Goal: Transaction & Acquisition: Purchase product/service

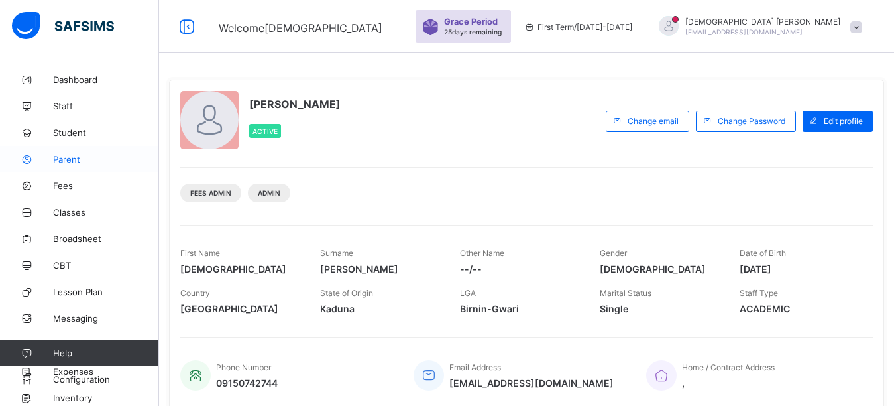
click at [84, 159] on span "Parent" at bounding box center [106, 159] width 106 height 11
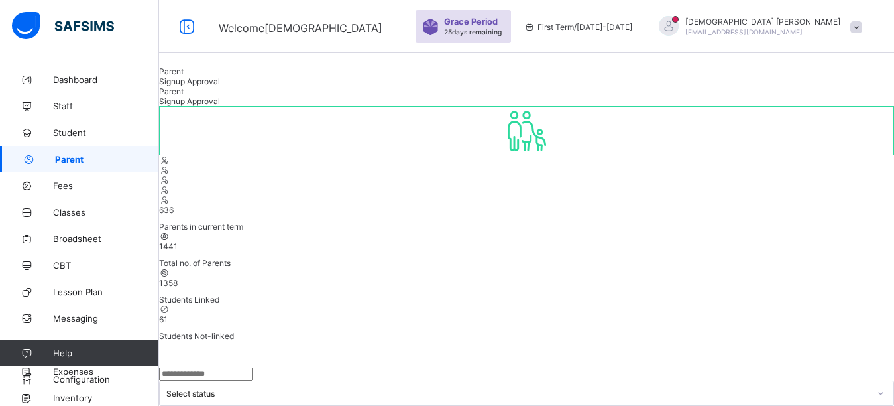
click at [246, 367] on input "text" at bounding box center [206, 373] width 94 height 13
type input "*****"
drag, startPoint x: 370, startPoint y: 68, endPoint x: 382, endPoint y: 76, distance: 14.9
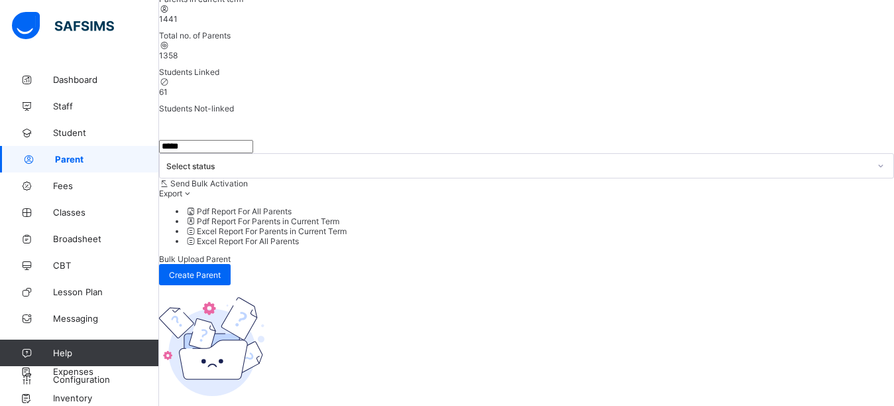
scroll to position [228, 0]
click at [231, 139] on input "*****" at bounding box center [206, 145] width 94 height 13
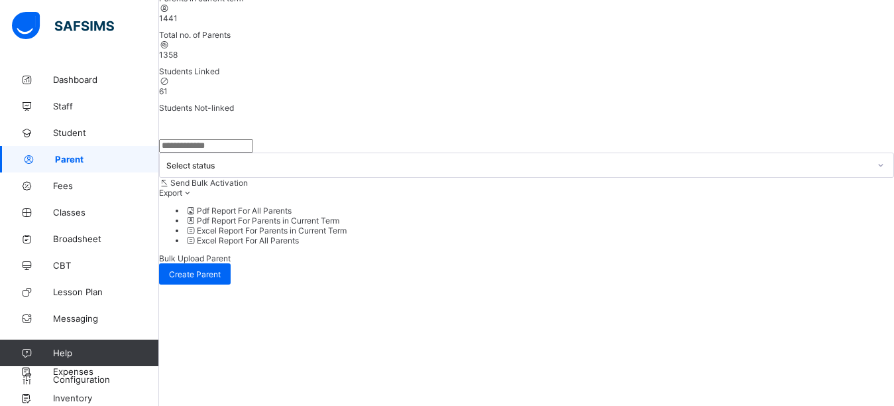
scroll to position [178, 0]
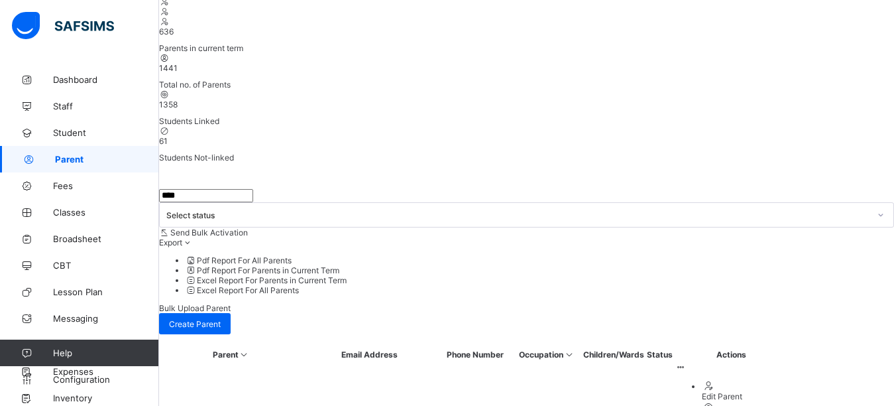
type input "****"
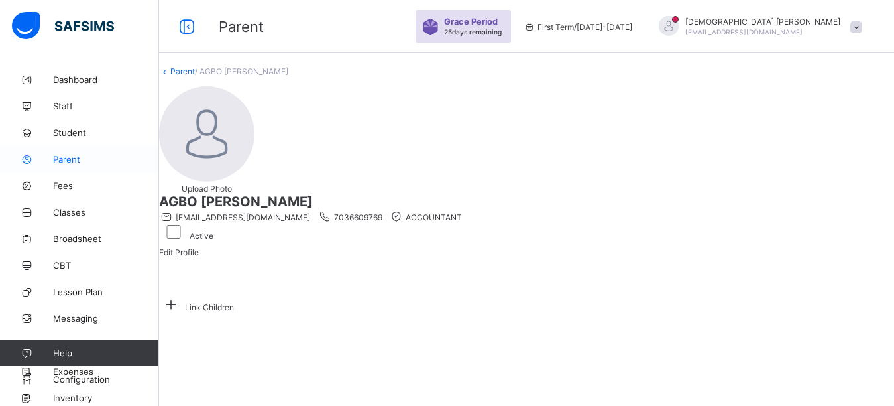
click at [80, 158] on span "Parent" at bounding box center [106, 159] width 106 height 11
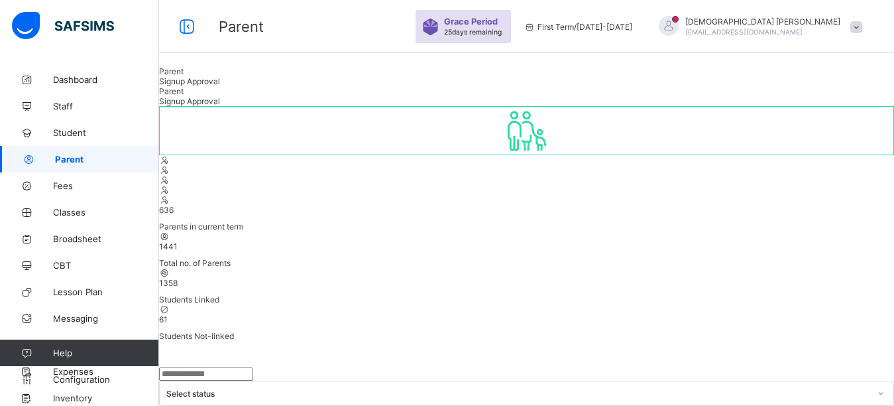
click at [219, 367] on input "text" at bounding box center [206, 373] width 94 height 13
type input "****"
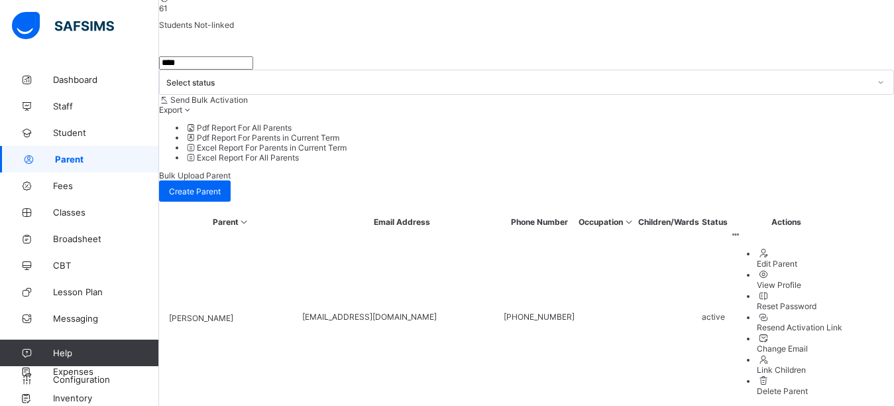
scroll to position [302, 0]
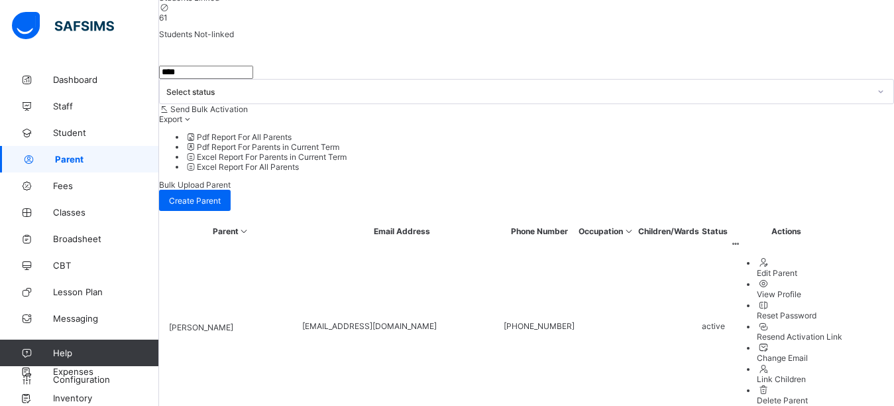
click at [807, 310] on div "Reset Password" at bounding box center [799, 315] width 85 height 10
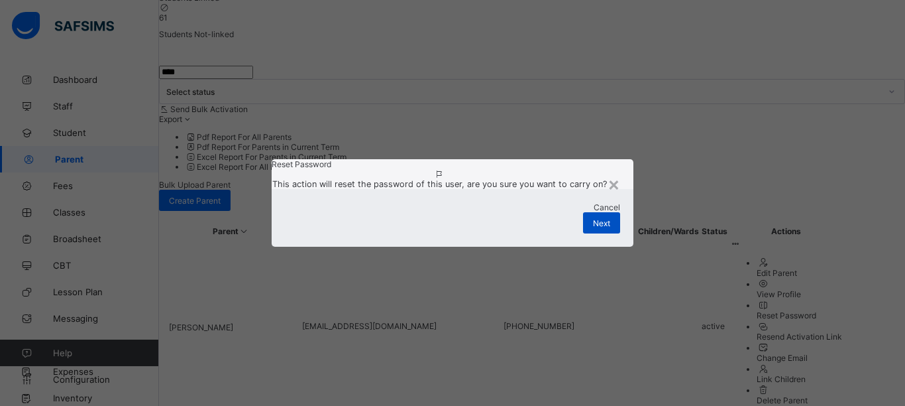
click at [593, 233] on div "Next" at bounding box center [601, 222] width 37 height 21
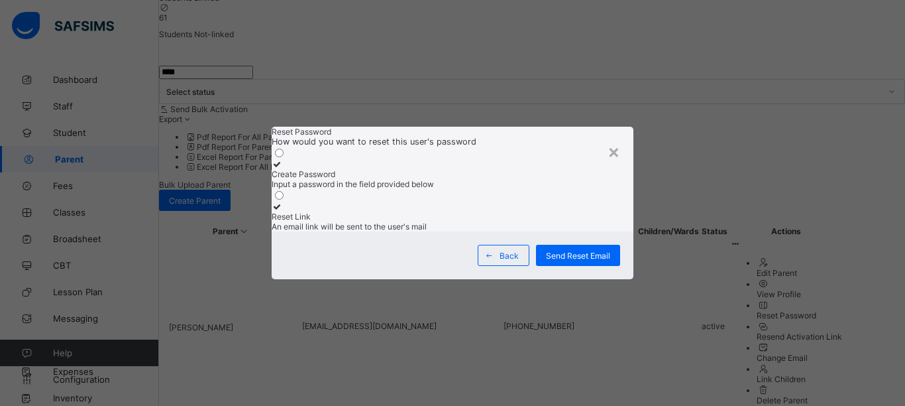
click at [283, 159] on icon at bounding box center [277, 164] width 11 height 10
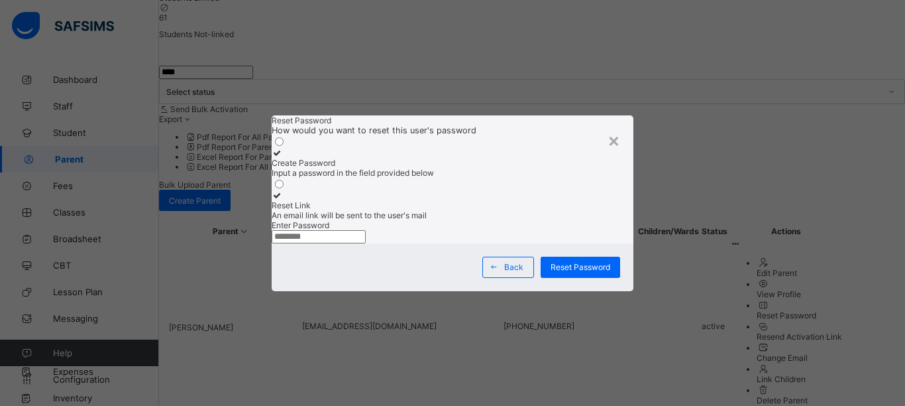
click at [353, 243] on input "text" at bounding box center [319, 236] width 94 height 13
type input "**********"
click at [572, 278] on div "Reset Password" at bounding box center [581, 266] width 80 height 21
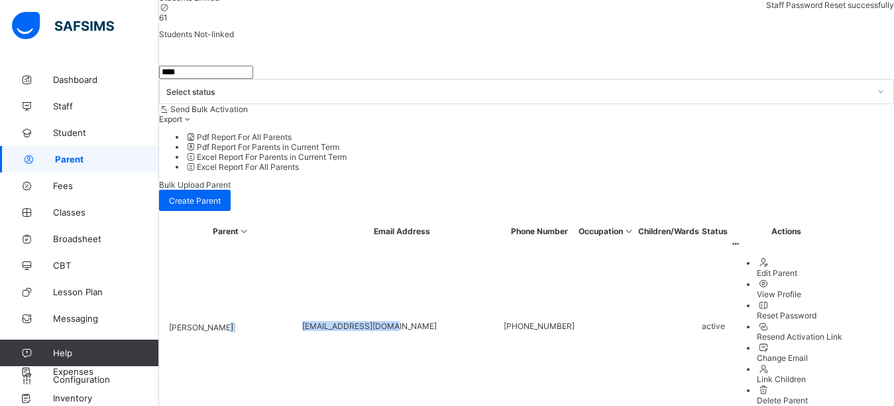
drag, startPoint x: 443, startPoint y: 53, endPoint x: 300, endPoint y: 57, distance: 142.5
click at [300, 238] on tr "[PERSON_NAME] [EMAIL_ADDRESS][DOMAIN_NAME] [PHONE_NUMBER] active Edit Parent Vi…" at bounding box center [502, 326] width 681 height 176
copy tr "[EMAIL_ADDRESS][DOMAIN_NAME]"
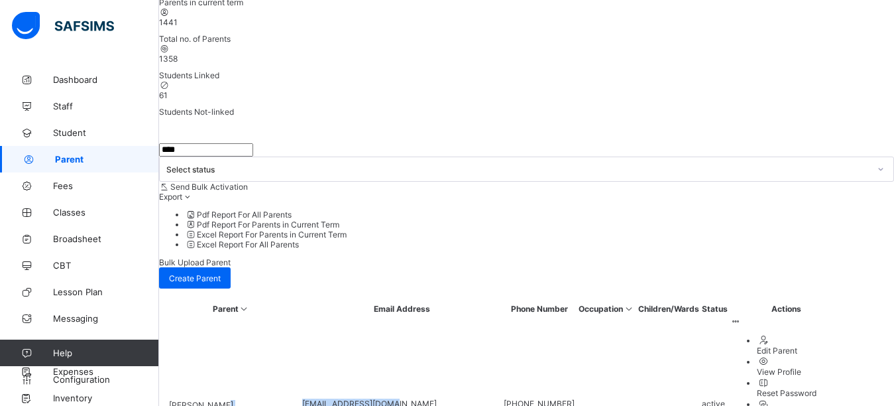
scroll to position [0, 0]
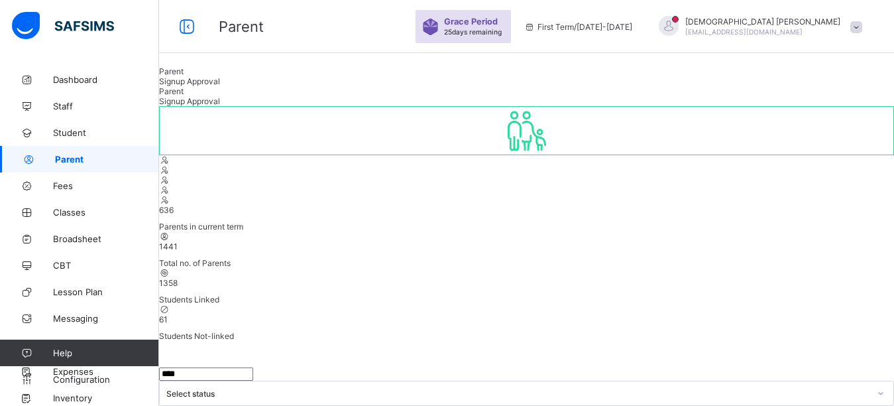
click at [679, 26] on div at bounding box center [669, 26] width 20 height 20
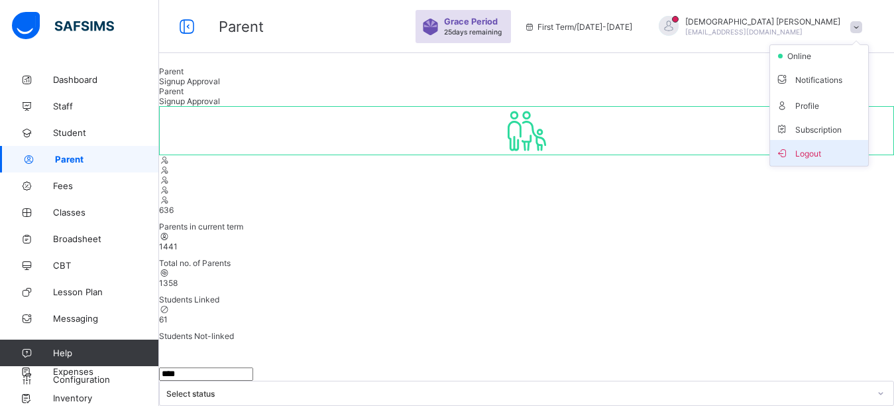
click at [826, 155] on span "Logout" at bounding box center [818, 152] width 87 height 15
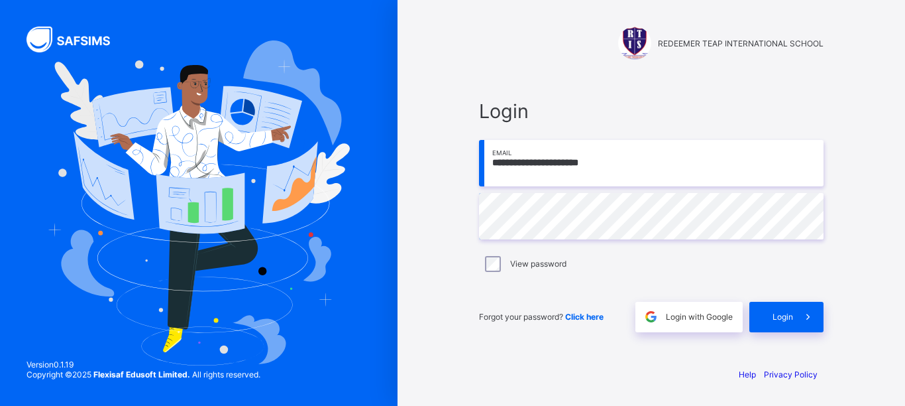
click at [614, 172] on input "**********" at bounding box center [651, 163] width 345 height 46
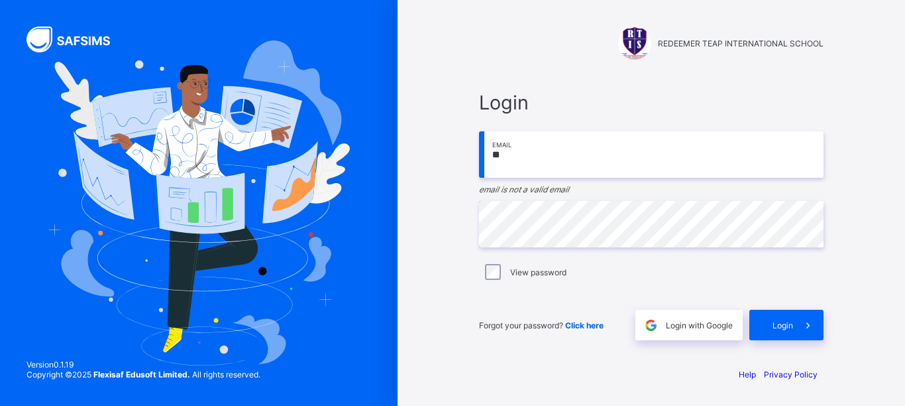
type input "*"
paste input "**********"
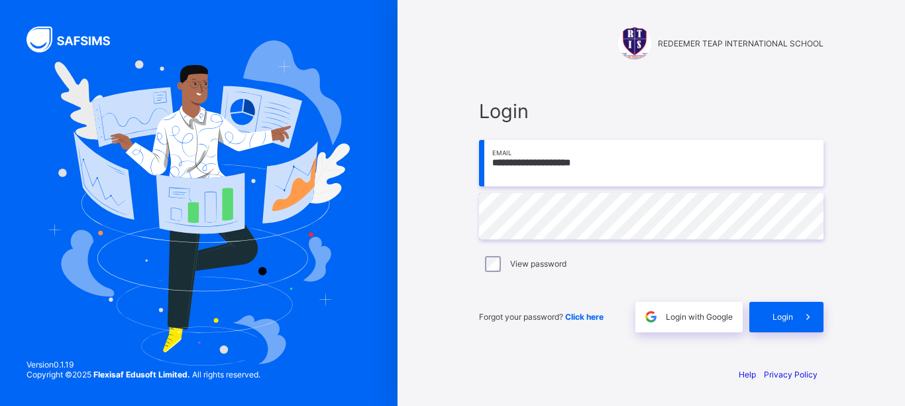
type input "**********"
click at [804, 315] on icon at bounding box center [808, 316] width 14 height 13
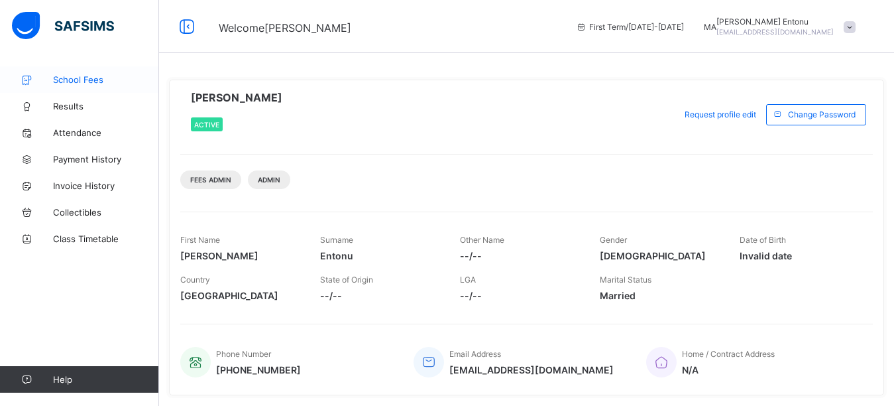
click at [88, 78] on span "School Fees" at bounding box center [106, 79] width 106 height 11
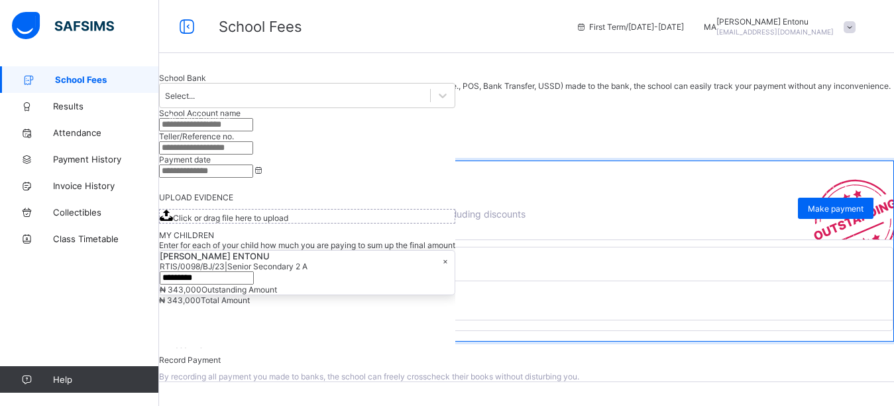
scroll to position [170, 0]
click at [219, 329] on span "View invoice" at bounding box center [189, 325] width 59 height 10
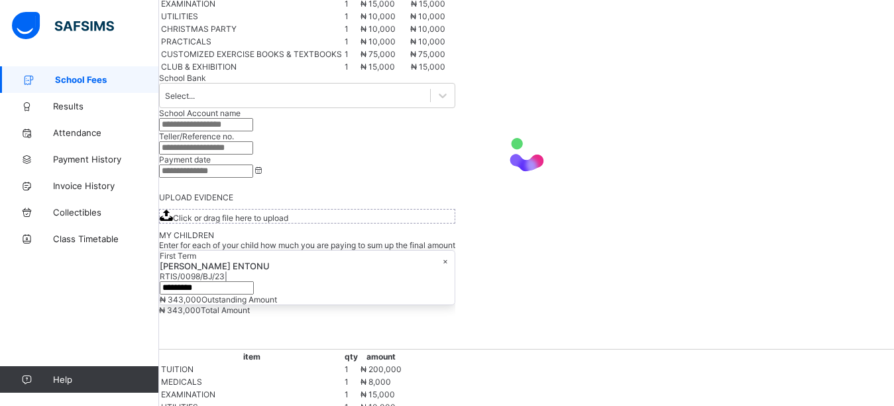
scroll to position [435, 0]
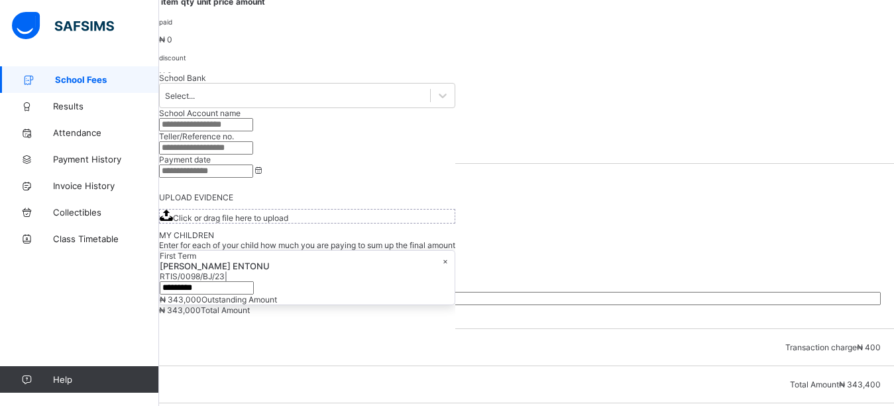
scroll to position [453, 0]
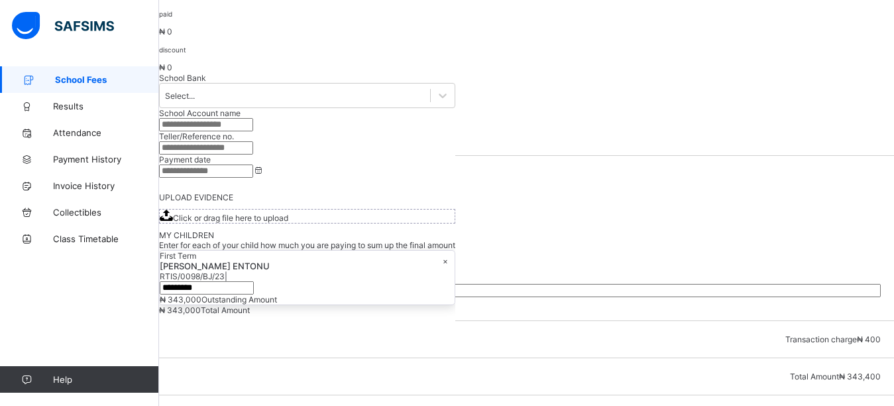
click at [563, 72] on div "paid ₦ 0 discount ₦ 0" at bounding box center [526, 41] width 735 height 64
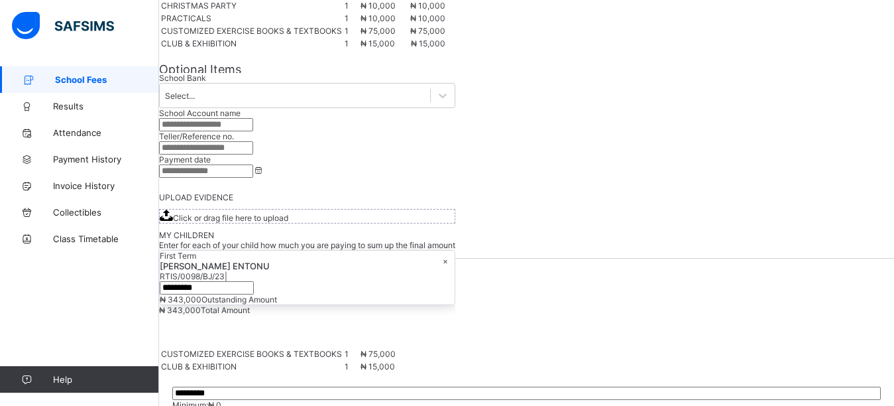
scroll to position [320, 0]
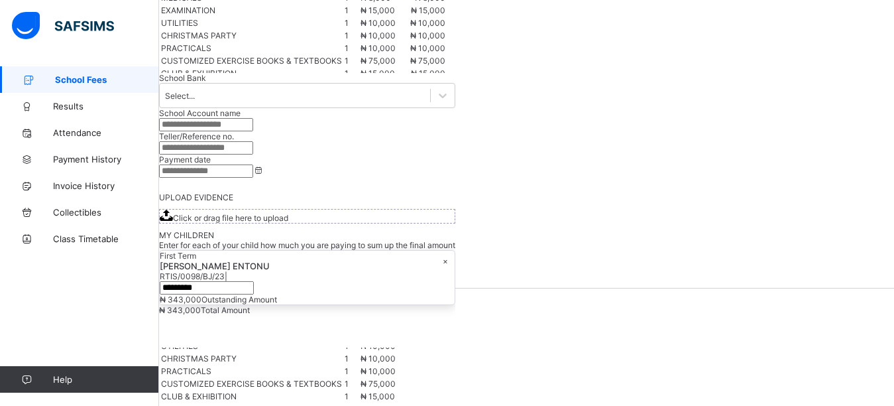
drag, startPoint x: 326, startPoint y: 39, endPoint x: 736, endPoint y: 132, distance: 420.6
drag, startPoint x: 748, startPoint y: 201, endPoint x: 742, endPoint y: 194, distance: 9.9
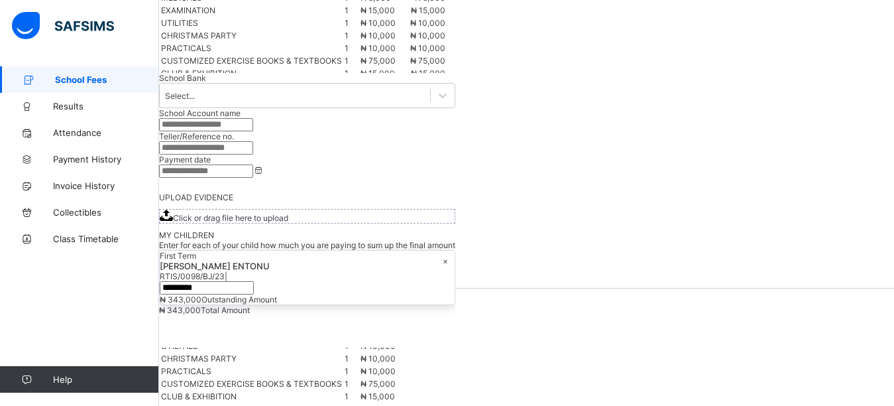
type input "*********"
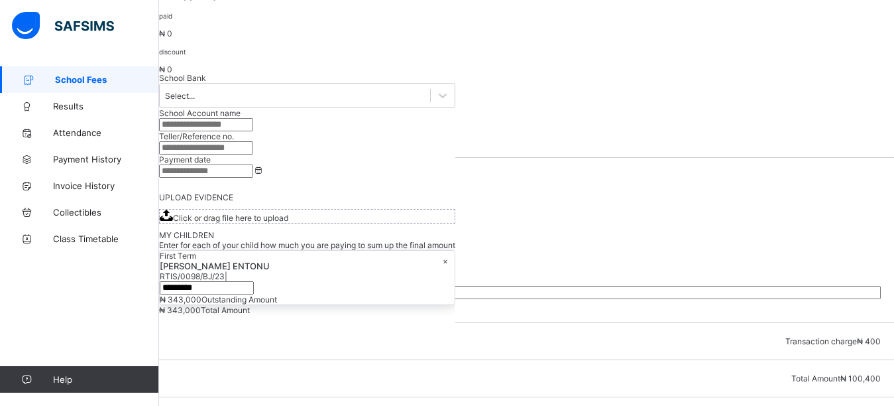
scroll to position [453, 0]
click at [763, 156] on div "item qty amount TUITION 1 ₦ 200,000 MEDICALS 1 ₦ 8,000 EXAMINATION 1 ₦ 15,000 U…" at bounding box center [526, 213] width 735 height 115
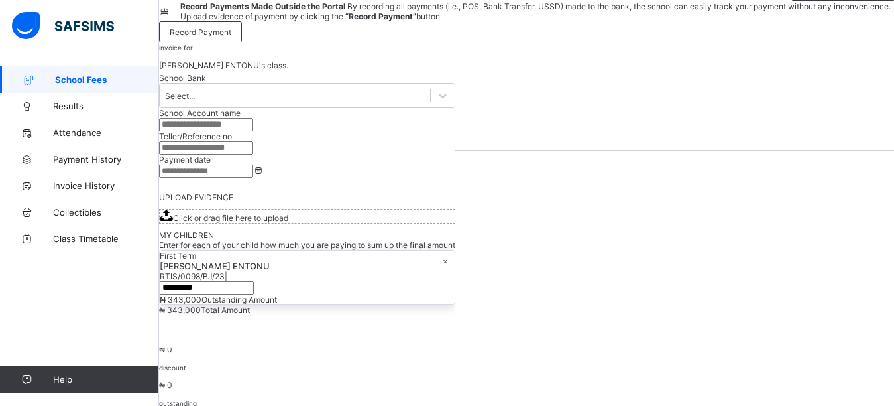
scroll to position [141, 0]
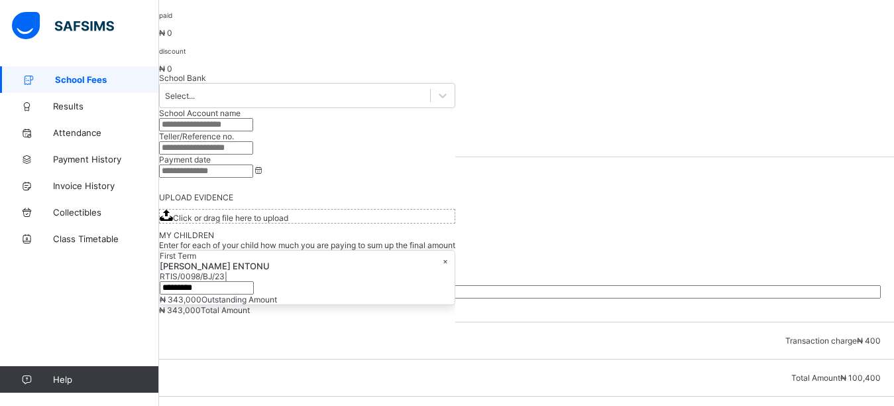
scroll to position [453, 0]
click at [481, 108] on p "₦ 343,000" at bounding box center [526, 103] width 735 height 10
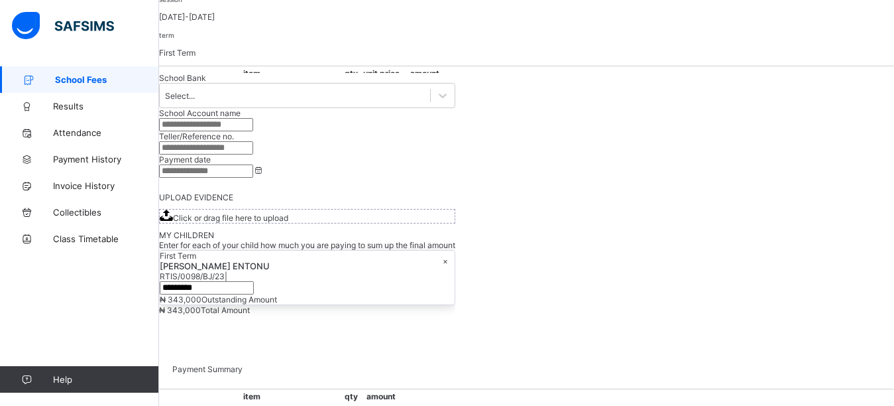
scroll to position [223, 0]
click at [622, 40] on div "School Fees / [PERSON_NAME] ENTONU Invoice For [PERSON_NAME] ENTONU View Paymen…" at bounding box center [526, 281] width 735 height 874
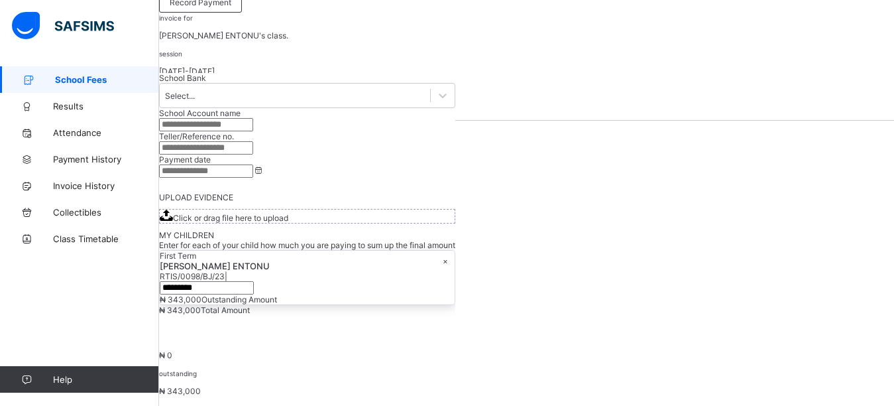
scroll to position [90, 0]
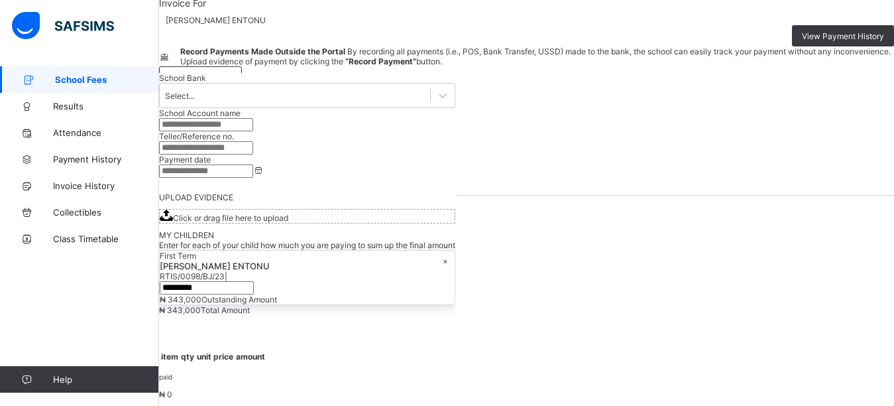
click at [480, 27] on div "School Fees / [PERSON_NAME] ENTONU Invoice For [PERSON_NAME] ENTONU View Paymen…" at bounding box center [526, 413] width 735 height 874
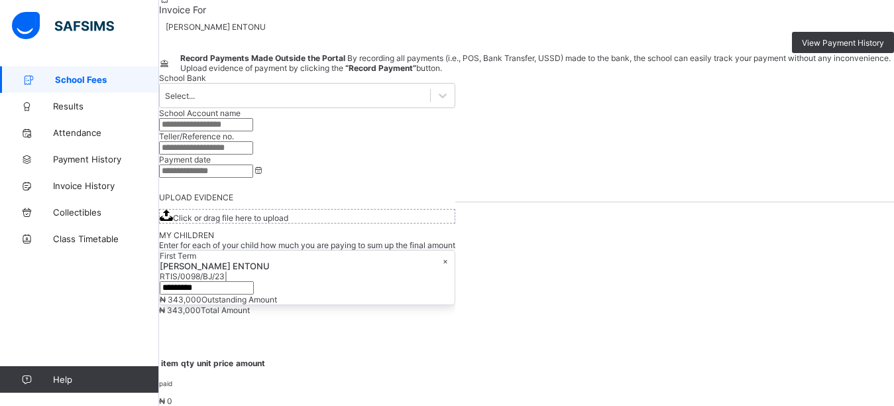
scroll to position [402, 0]
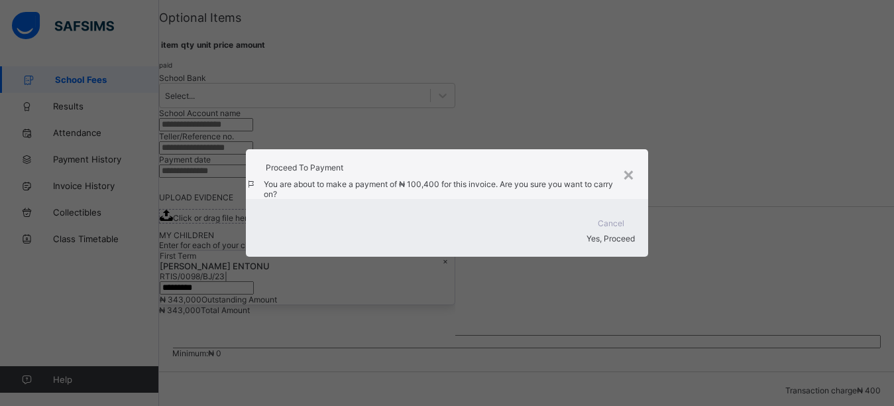
click at [616, 243] on div "Yes, Proceed" at bounding box center [447, 238] width 376 height 10
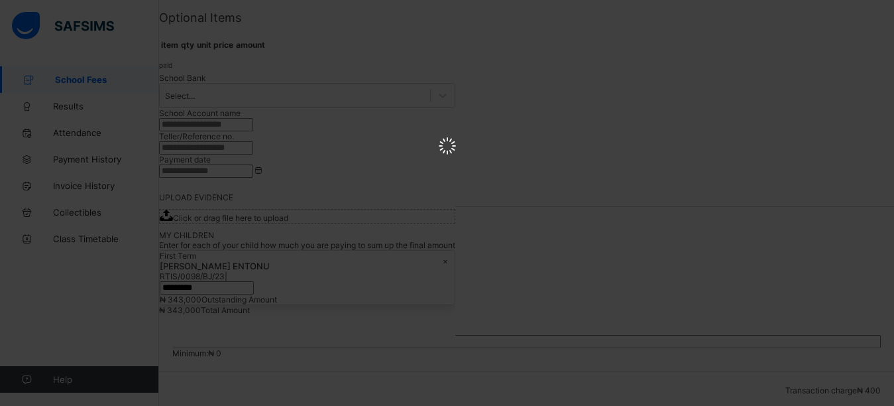
scroll to position [0, 0]
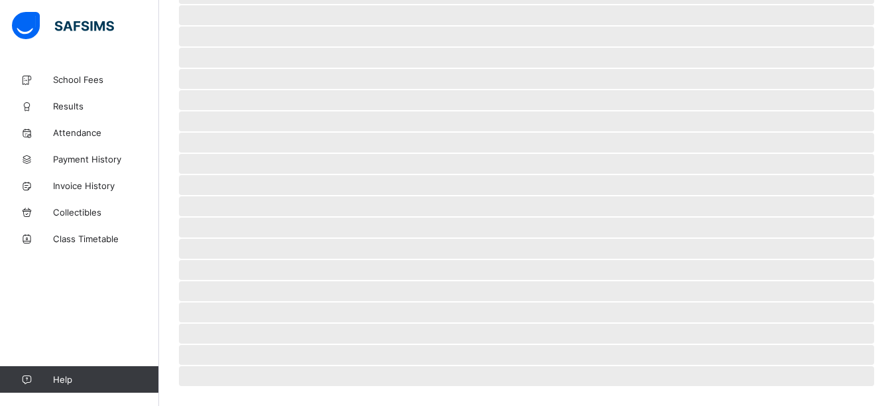
scroll to position [101, 0]
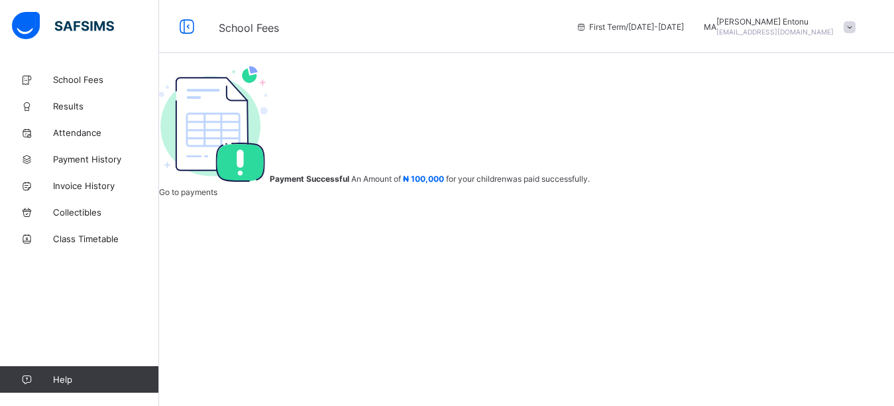
click at [716, 25] on span "MA" at bounding box center [710, 27] width 13 height 10
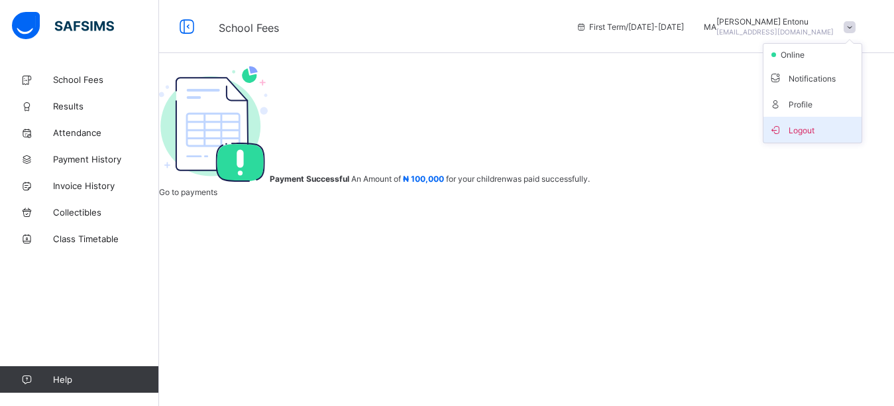
click at [811, 134] on span "Logout" at bounding box center [812, 129] width 87 height 15
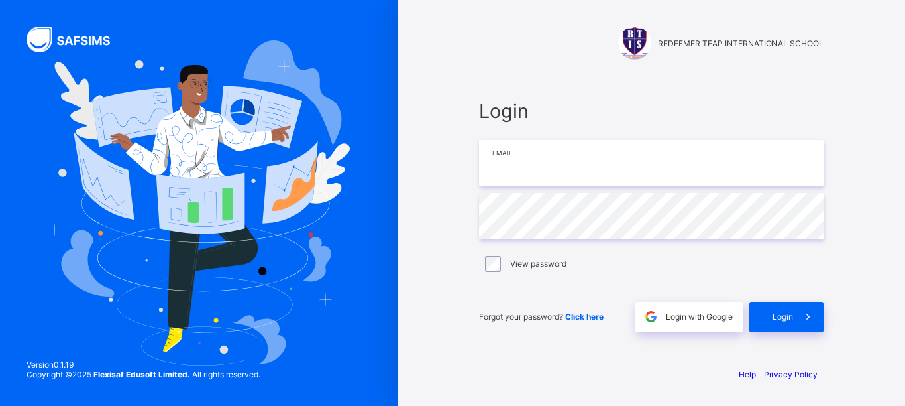
type input "**********"
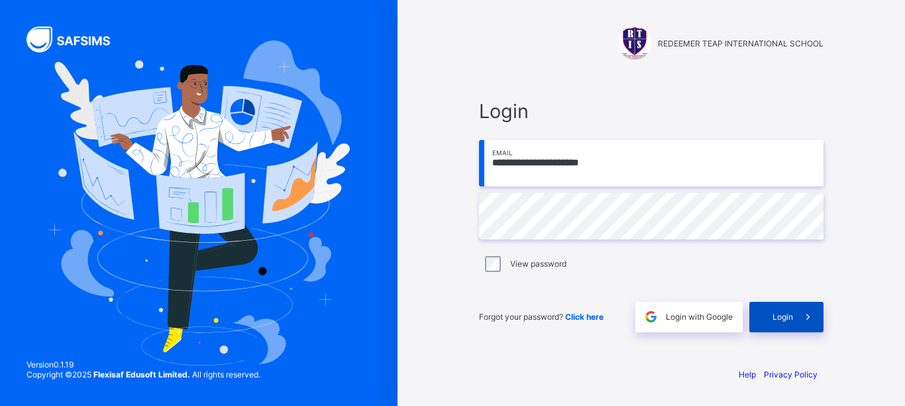
click at [784, 321] on div "Login" at bounding box center [787, 317] width 74 height 30
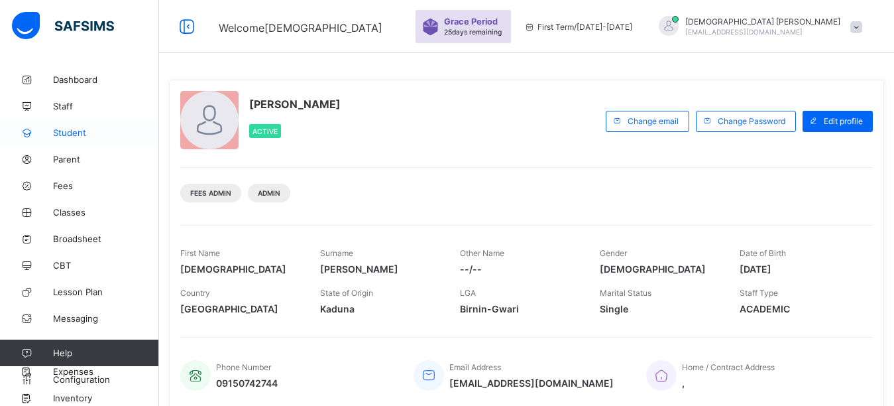
click at [83, 135] on span "Student" at bounding box center [106, 132] width 106 height 11
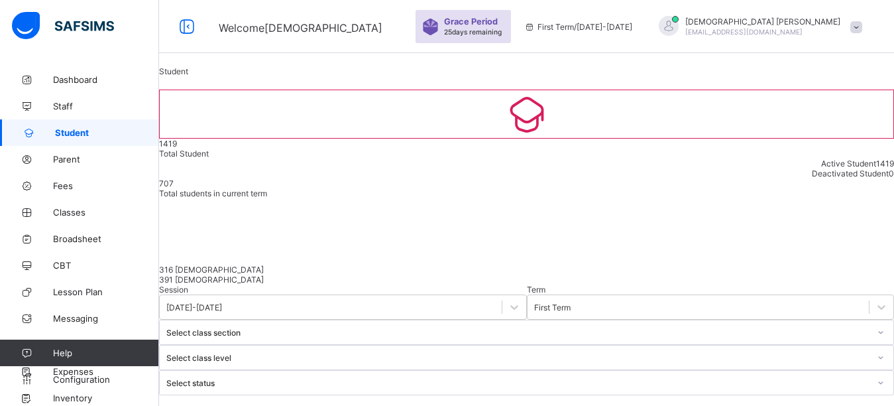
type input "***"
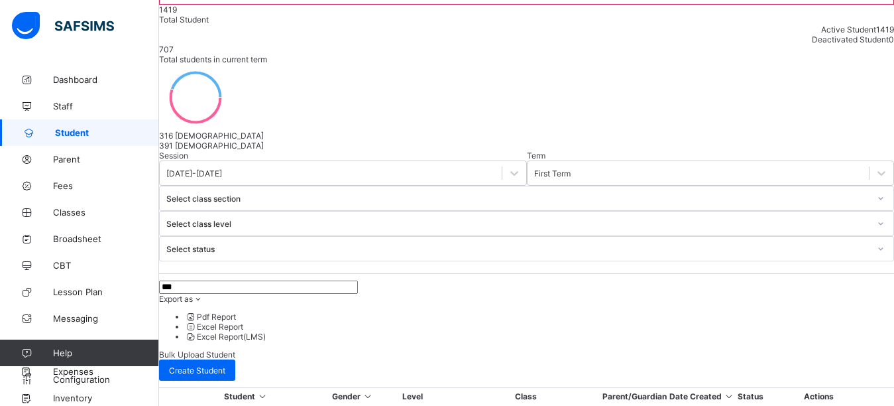
scroll to position [199, 0]
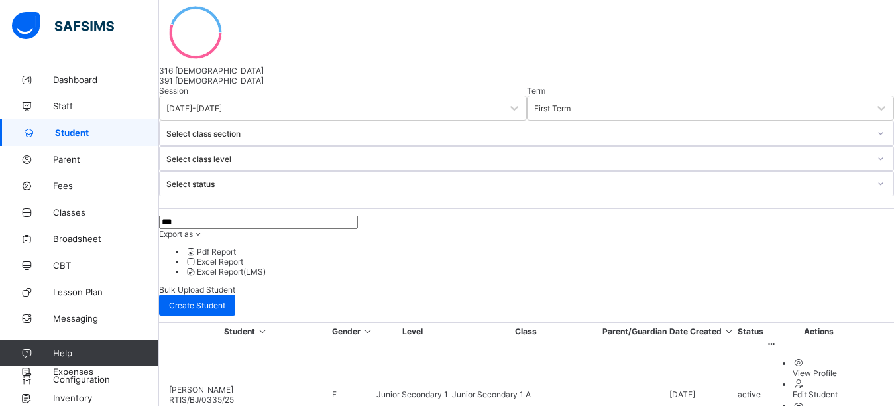
click at [234, 394] on span "RTIS/BJ/0335/25" at bounding box center [201, 399] width 65 height 10
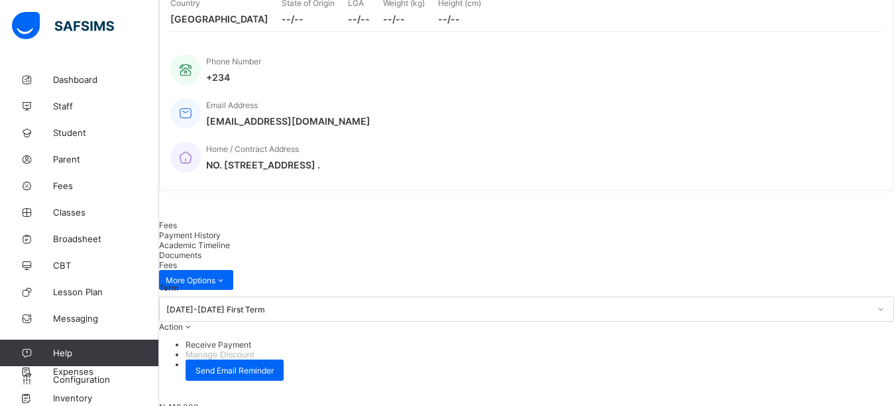
scroll to position [398, 0]
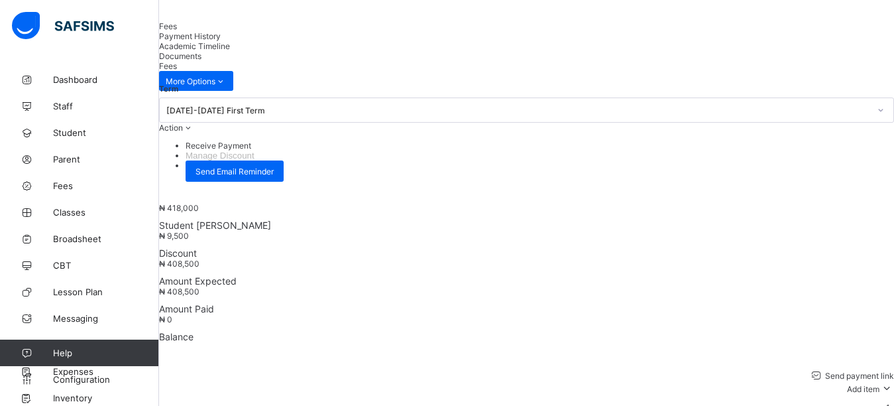
drag, startPoint x: 836, startPoint y: 256, endPoint x: 827, endPoint y: 258, distance: 9.4
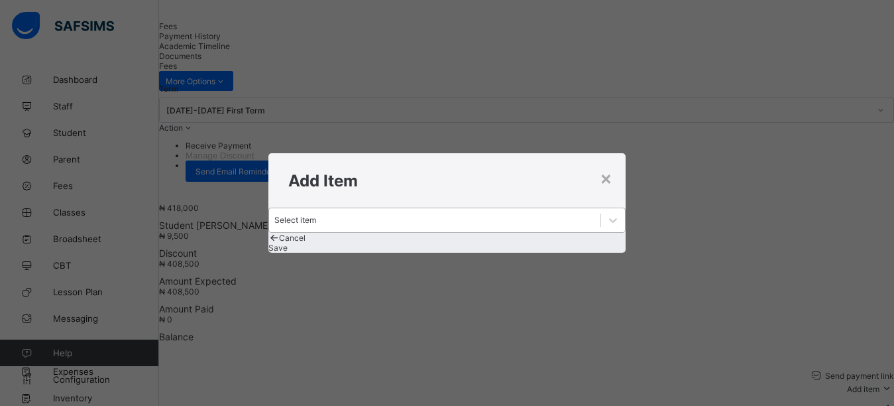
click at [431, 211] on div "Select item" at bounding box center [435, 220] width 332 height 19
drag, startPoint x: 441, startPoint y: 170, endPoint x: 419, endPoint y: 223, distance: 57.0
click at [440, 178] on div "Add Item" at bounding box center [447, 180] width 358 height 54
click at [417, 211] on div "Select item" at bounding box center [435, 220] width 332 height 19
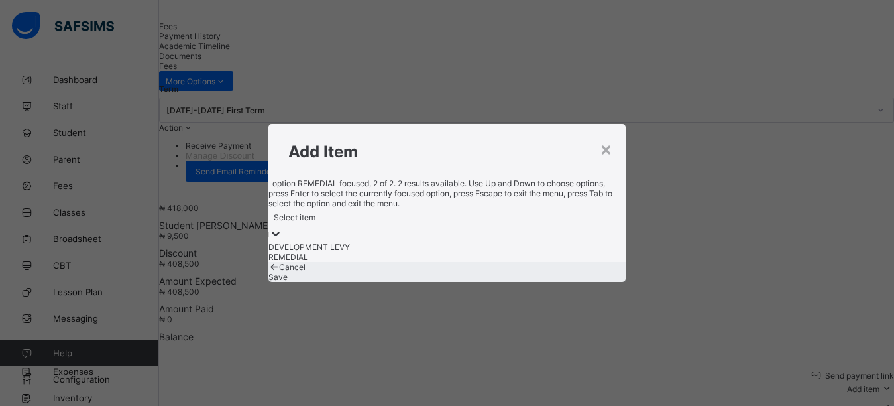
drag, startPoint x: 351, startPoint y: 254, endPoint x: 396, endPoint y: 251, distance: 44.5
click at [365, 257] on div "REMEDIAL" at bounding box center [447, 257] width 358 height 10
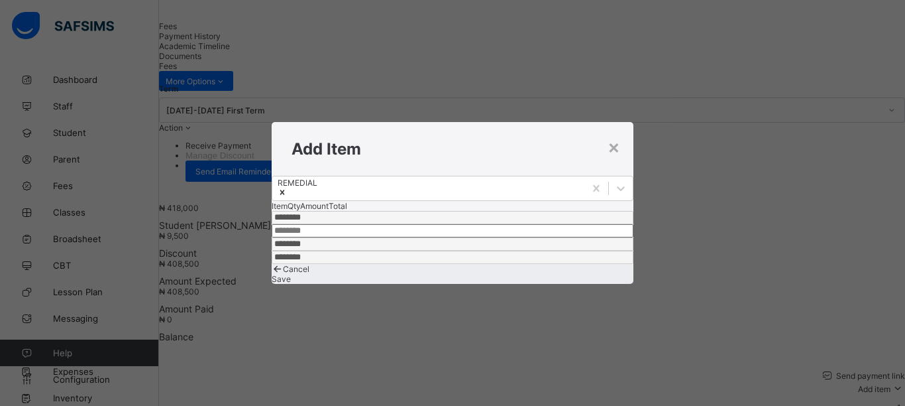
click at [543, 284] on div "Save" at bounding box center [453, 279] width 362 height 10
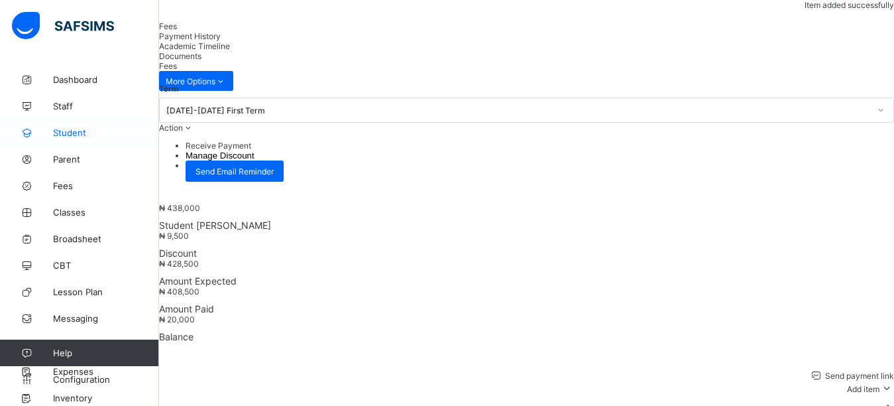
click at [73, 133] on span "Student" at bounding box center [106, 132] width 106 height 11
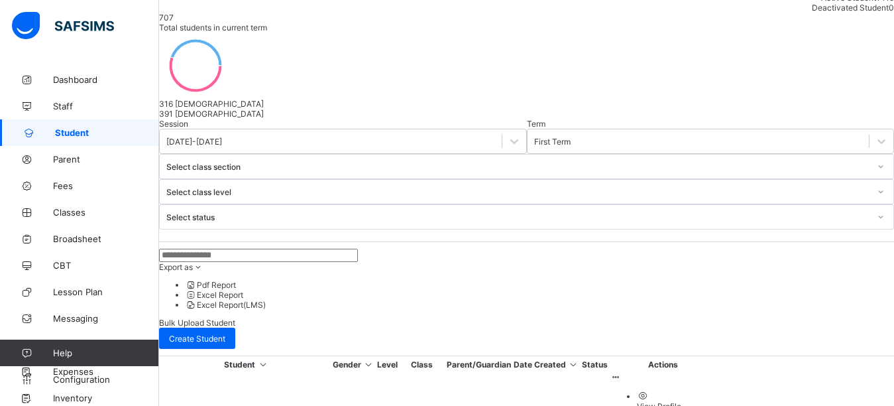
scroll to position [133, 0]
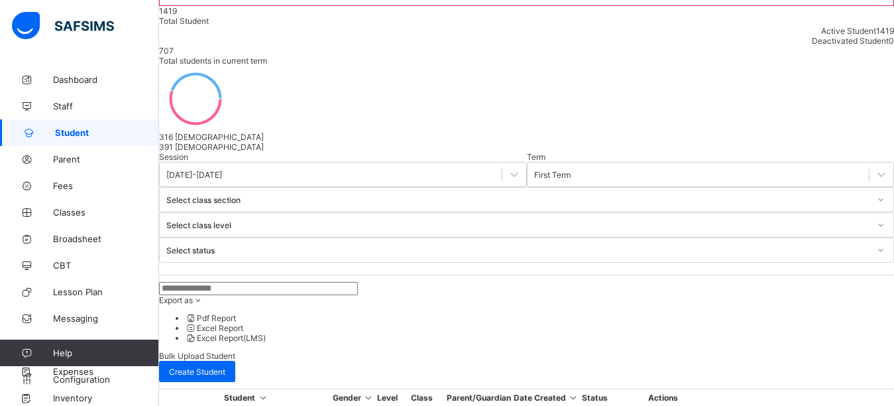
click at [264, 282] on input "text" at bounding box center [258, 288] width 199 height 13
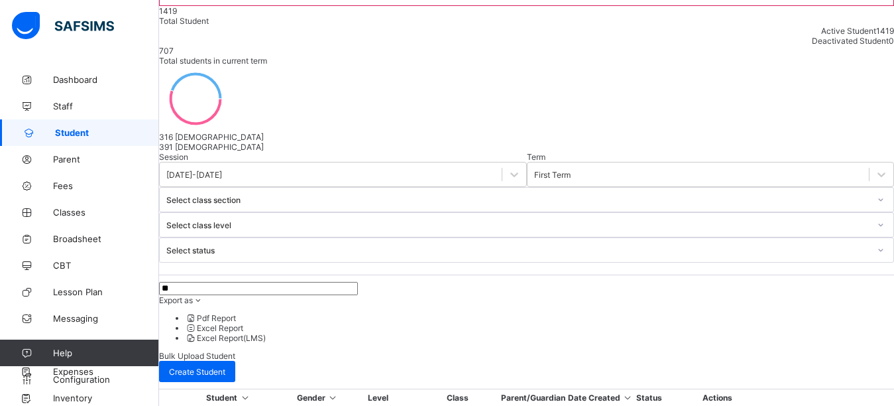
click at [778, 262] on div at bounding box center [526, 262] width 735 height 0
click at [225, 282] on input "**" at bounding box center [258, 288] width 199 height 13
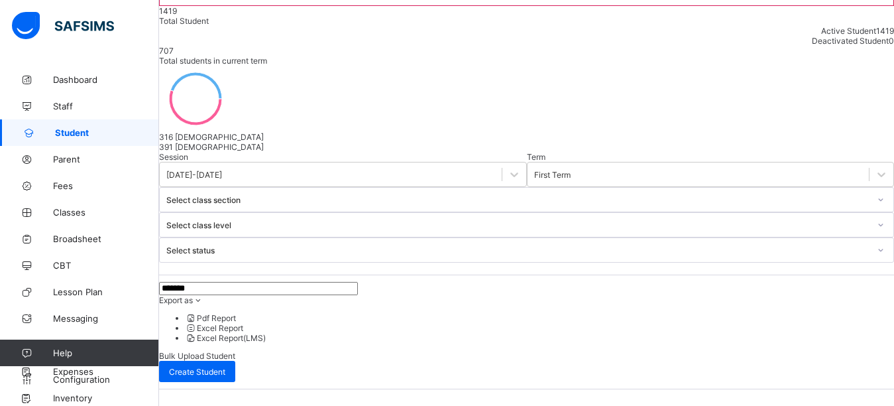
click at [792, 262] on div at bounding box center [526, 262] width 735 height 0
click at [787, 262] on div at bounding box center [526, 262] width 735 height 0
click at [231, 282] on input "*******" at bounding box center [258, 288] width 199 height 13
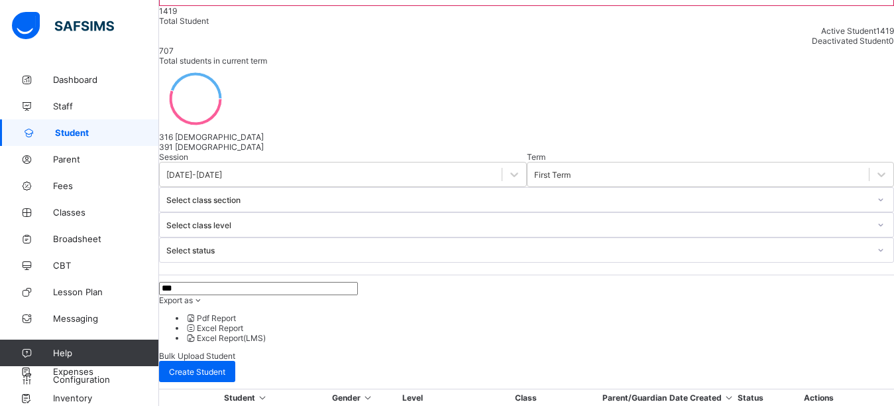
type input "***"
drag, startPoint x: 850, startPoint y: 95, endPoint x: 786, endPoint y: 161, distance: 91.9
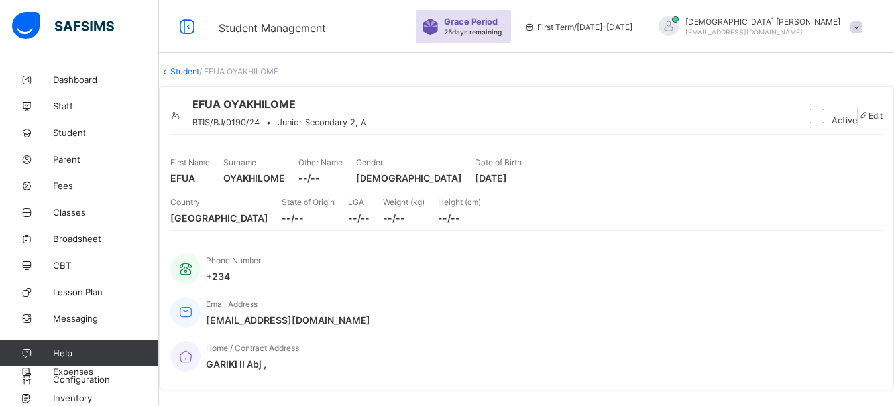
scroll to position [398, 0]
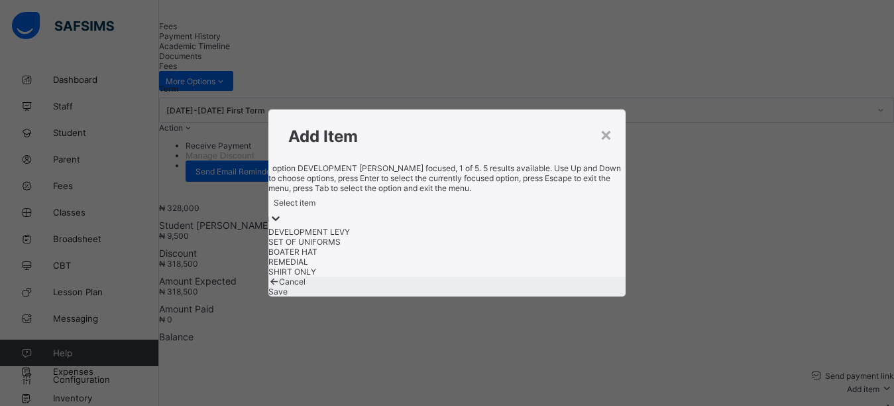
click at [445, 210] on div "Select item" at bounding box center [447, 202] width 358 height 19
click at [339, 266] on div "REMEDIAL" at bounding box center [447, 261] width 358 height 10
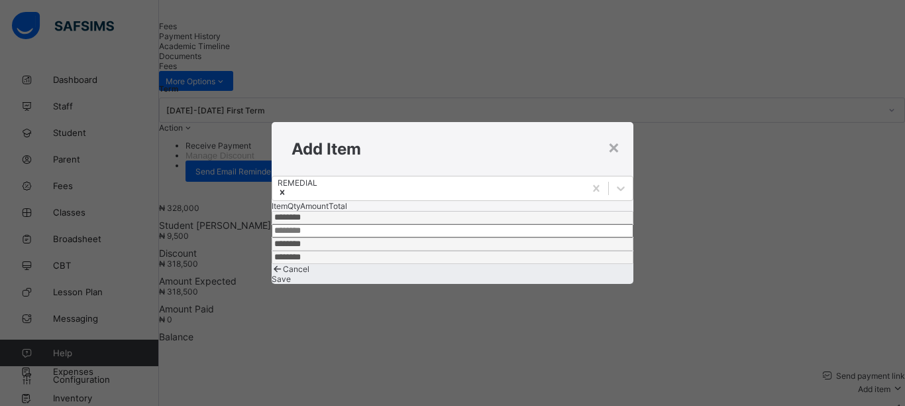
click at [601, 282] on div "Save" at bounding box center [453, 279] width 362 height 10
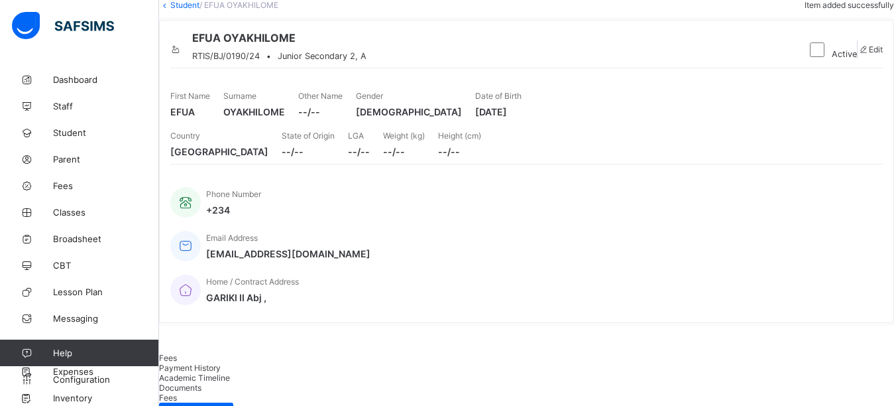
scroll to position [0, 0]
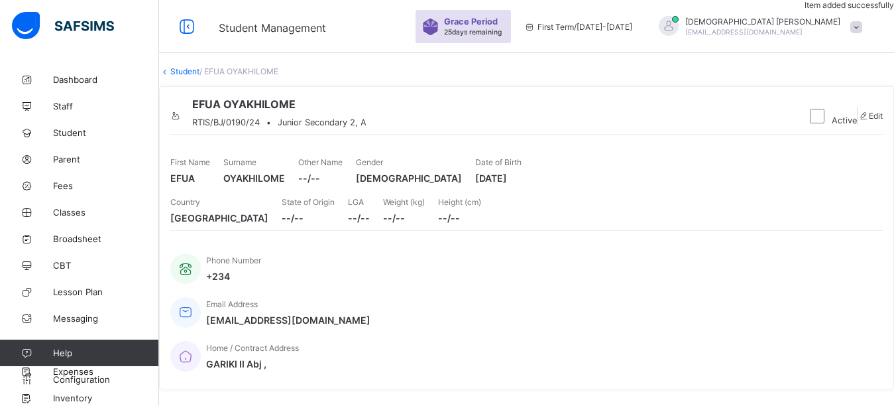
click at [199, 76] on link "Student" at bounding box center [184, 71] width 29 height 10
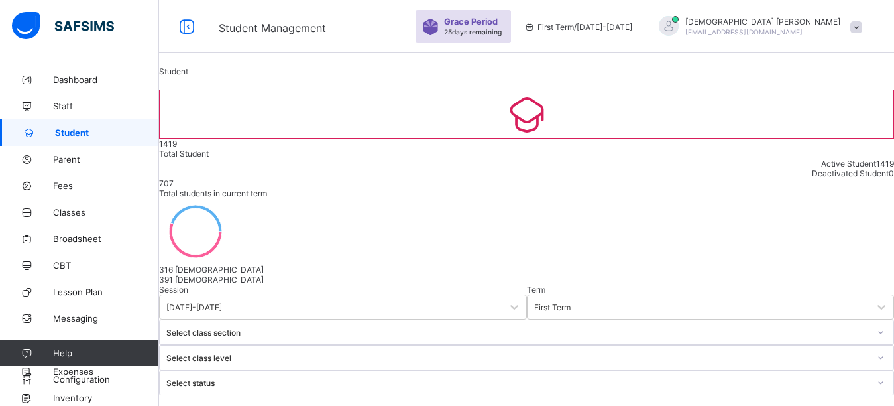
type input "***"
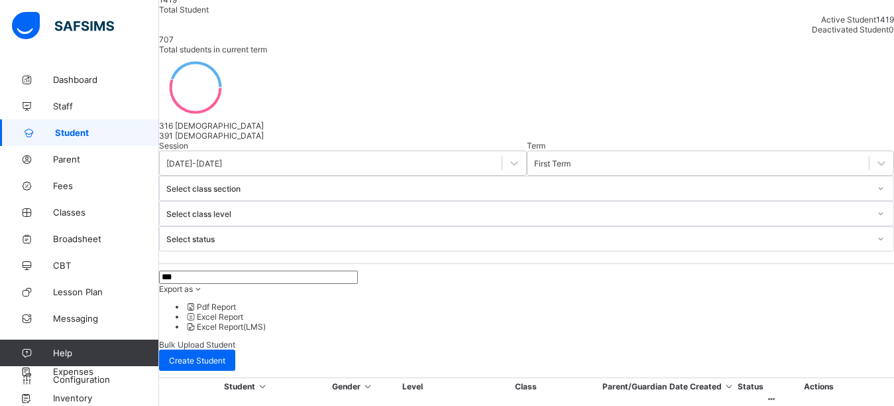
scroll to position [199, 0]
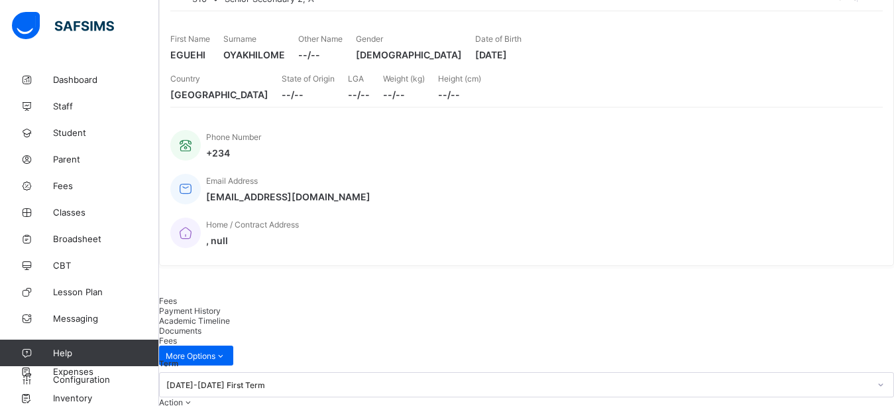
scroll to position [398, 0]
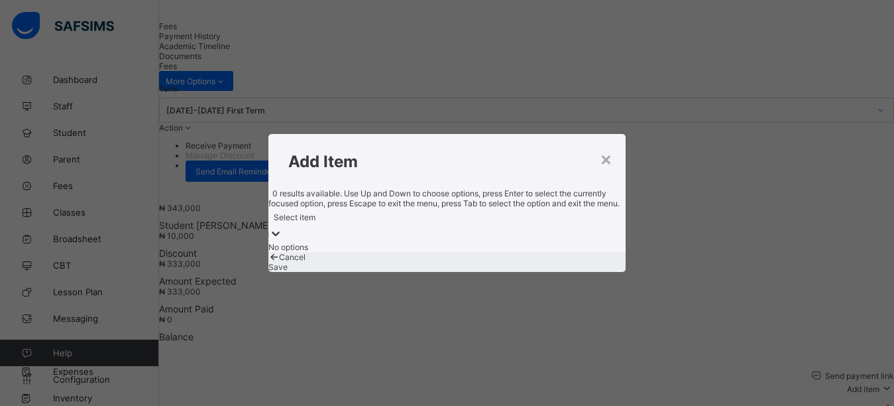
click at [426, 211] on div "Select item" at bounding box center [447, 217] width 358 height 19
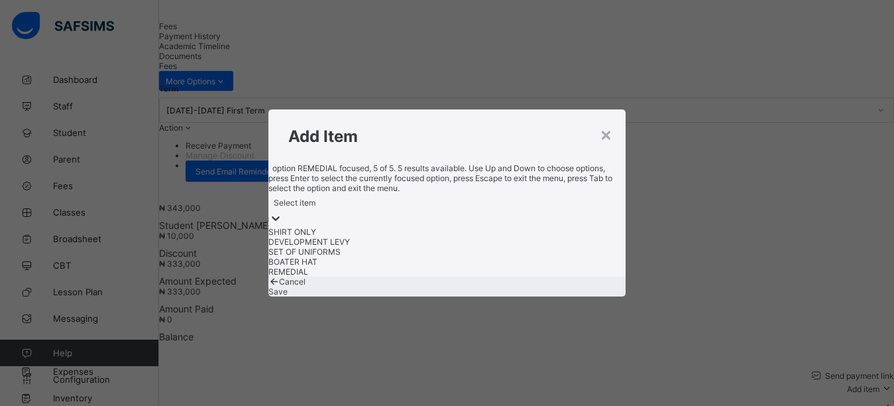
click at [319, 276] on div "REMEDIAL" at bounding box center [447, 271] width 358 height 10
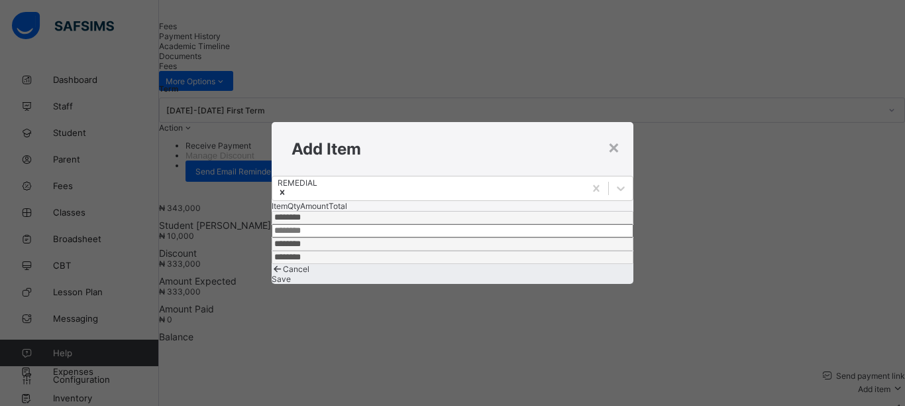
click at [291, 284] on span "Save" at bounding box center [281, 279] width 19 height 10
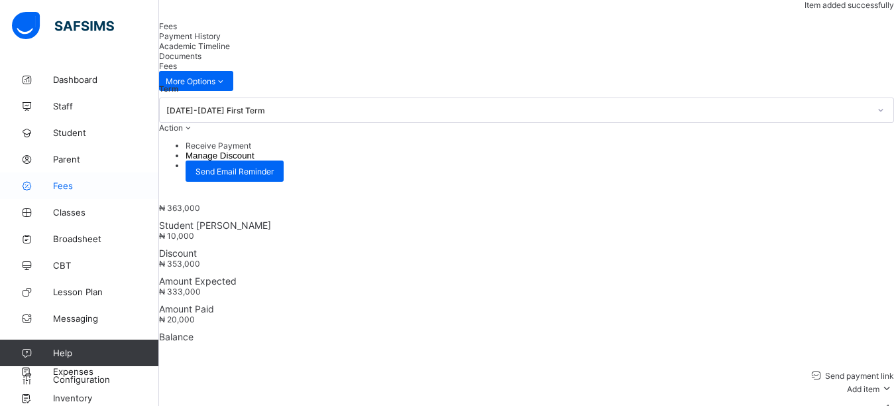
click at [82, 186] on span "Fees" at bounding box center [106, 185] width 106 height 11
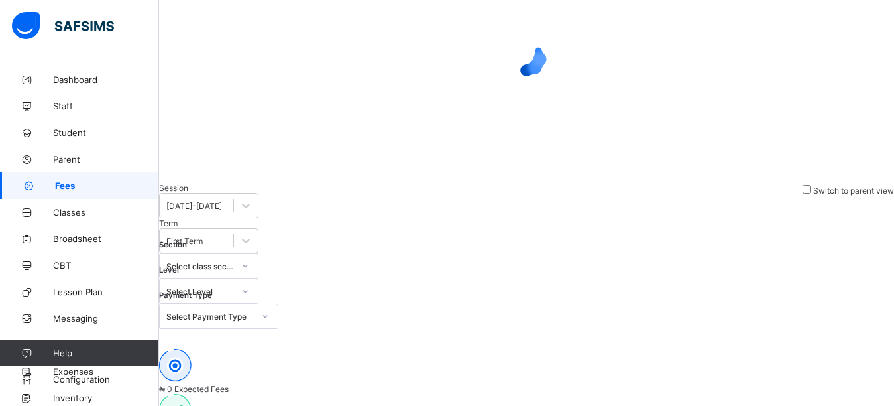
scroll to position [84, 0]
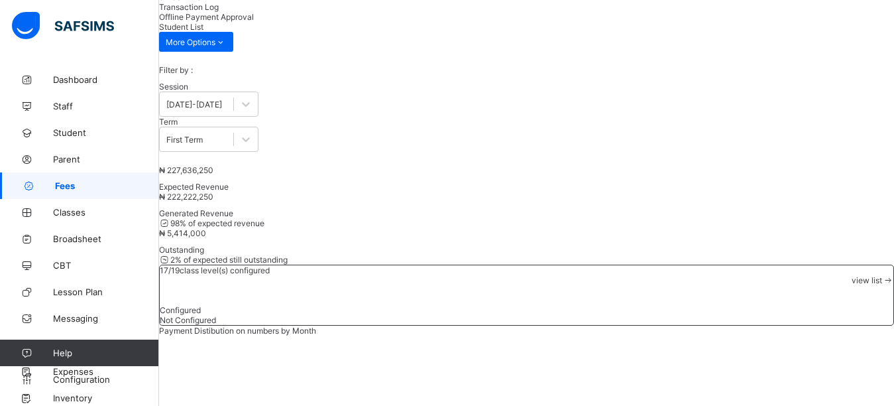
type input "***"
click at [78, 166] on link "Parent" at bounding box center [79, 159] width 159 height 27
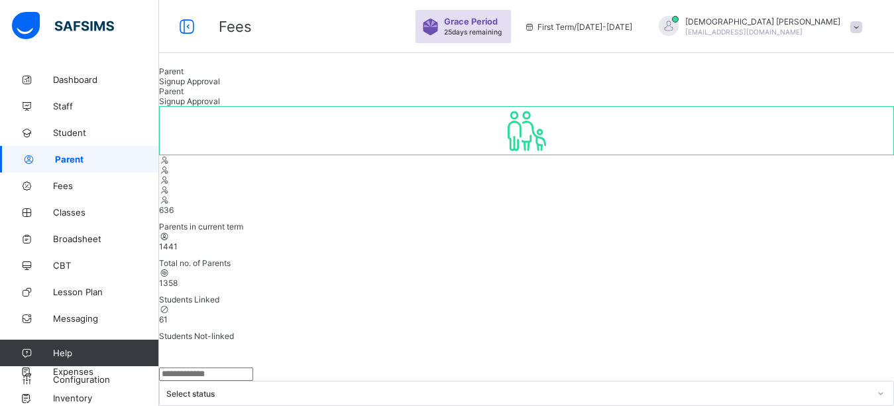
click at [233, 367] on input "text" at bounding box center [206, 373] width 94 height 13
type input "***"
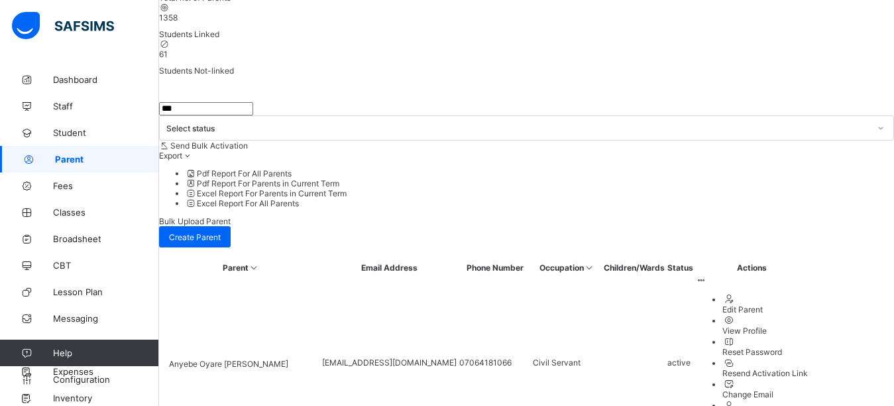
scroll to position [221, 0]
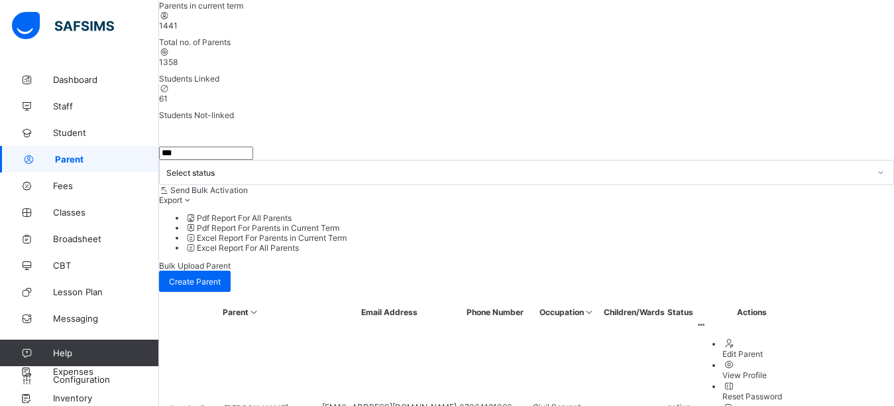
drag, startPoint x: 448, startPoint y: 295, endPoint x: 345, endPoint y: 303, distance: 103.0
copy td "[EMAIL_ADDRESS][DOMAIN_NAME]"
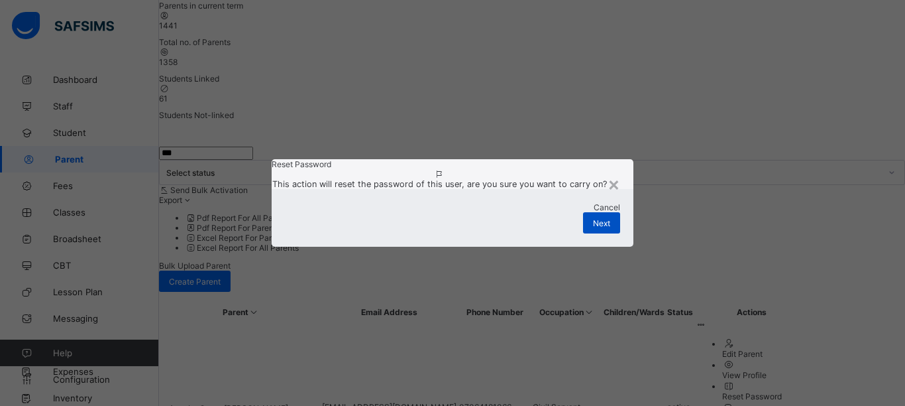
click at [592, 233] on div "Next" at bounding box center [601, 222] width 37 height 21
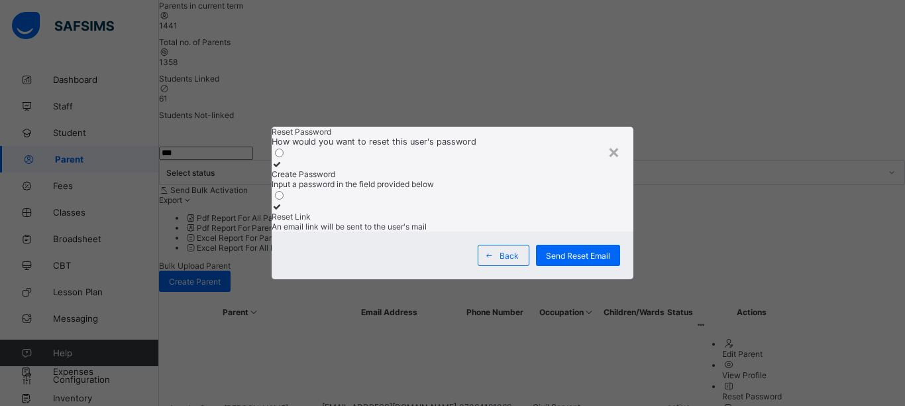
click at [283, 159] on icon at bounding box center [277, 164] width 11 height 10
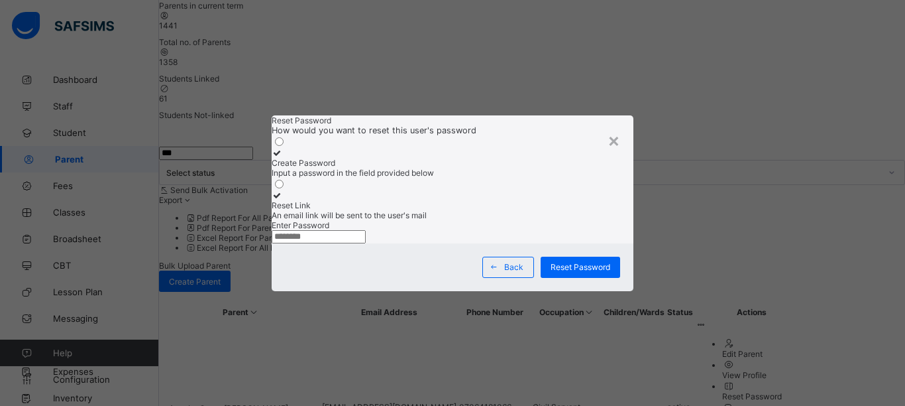
click at [341, 243] on input "text" at bounding box center [319, 236] width 94 height 13
type input "*********"
click at [569, 278] on div "Reset Password" at bounding box center [581, 266] width 80 height 21
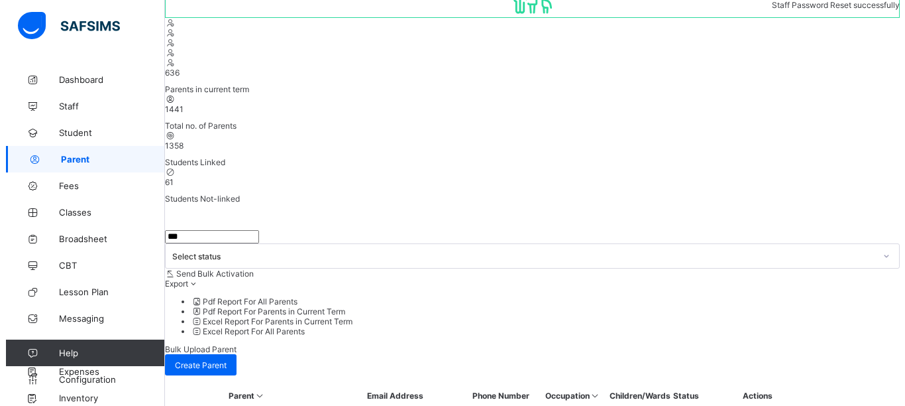
scroll to position [0, 0]
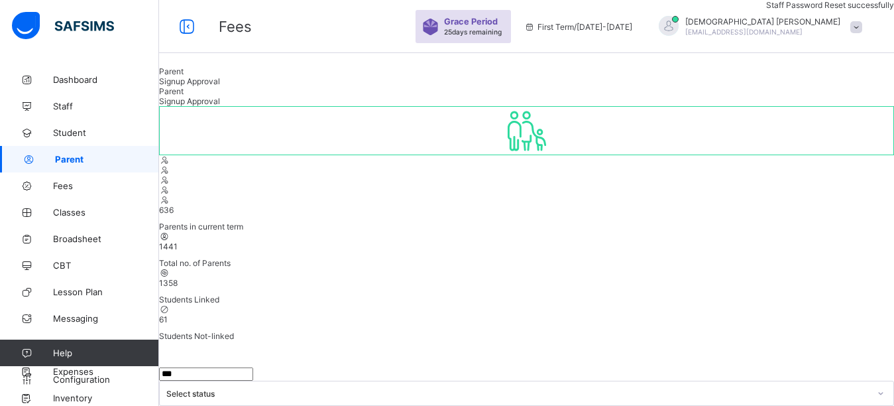
click at [679, 31] on div at bounding box center [669, 26] width 20 height 20
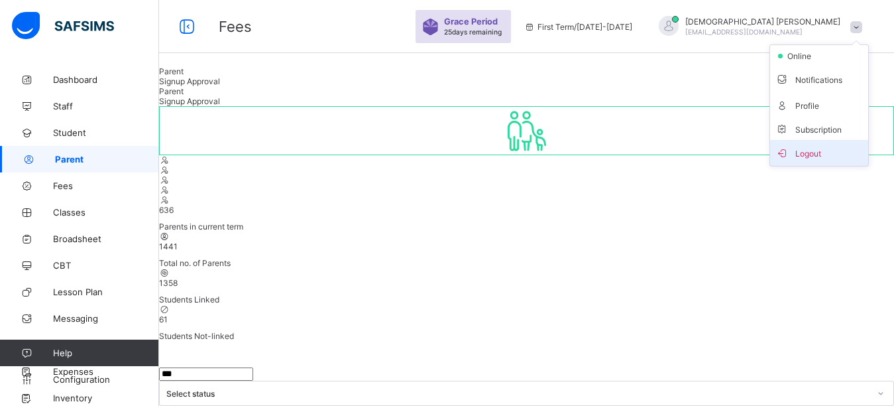
click at [830, 154] on span "Logout" at bounding box center [818, 152] width 87 height 15
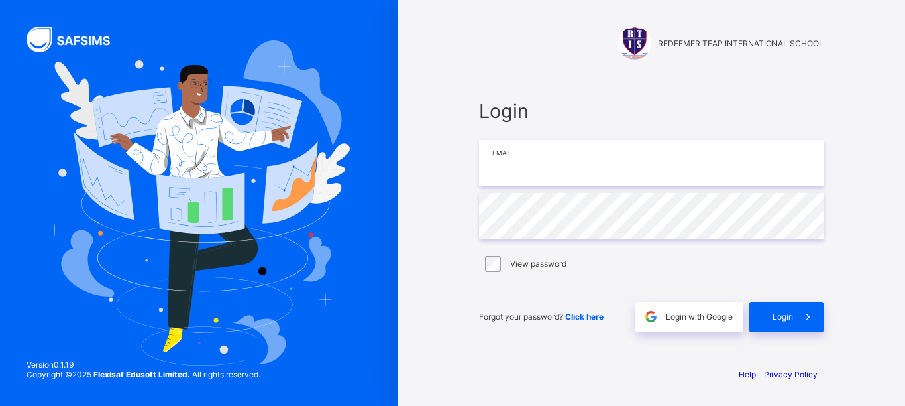
type input "**********"
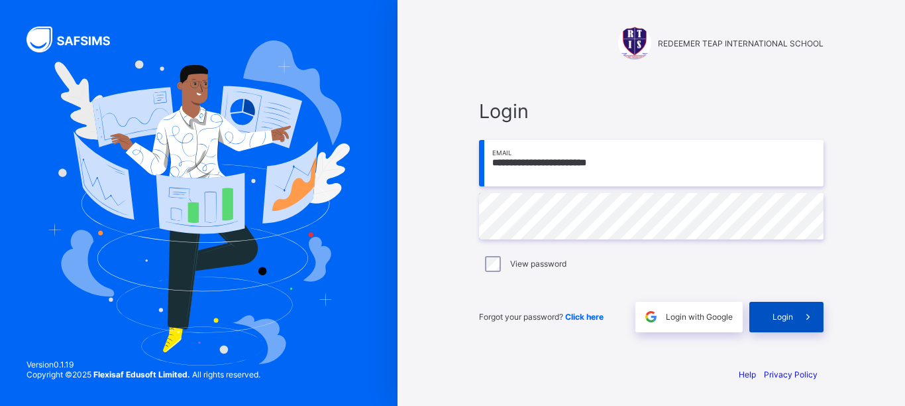
click at [772, 317] on div "Login" at bounding box center [787, 317] width 74 height 30
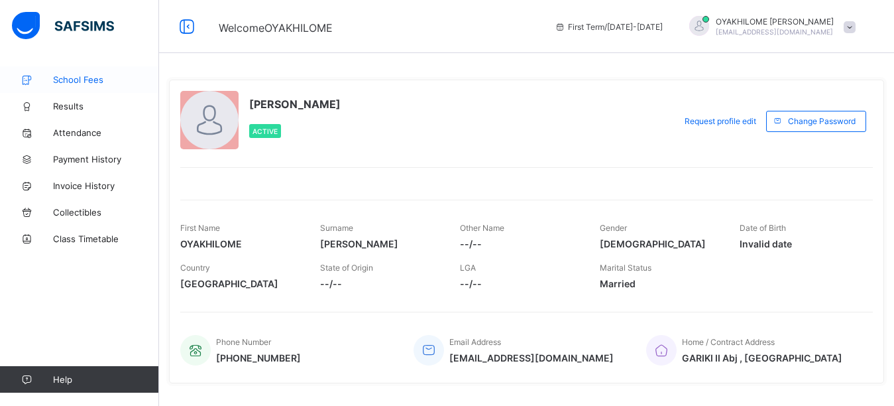
click at [64, 85] on link "School Fees" at bounding box center [79, 79] width 159 height 27
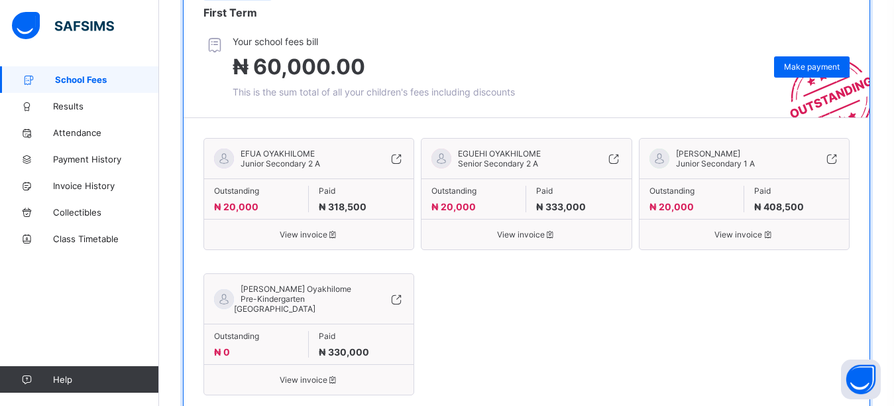
scroll to position [295, 0]
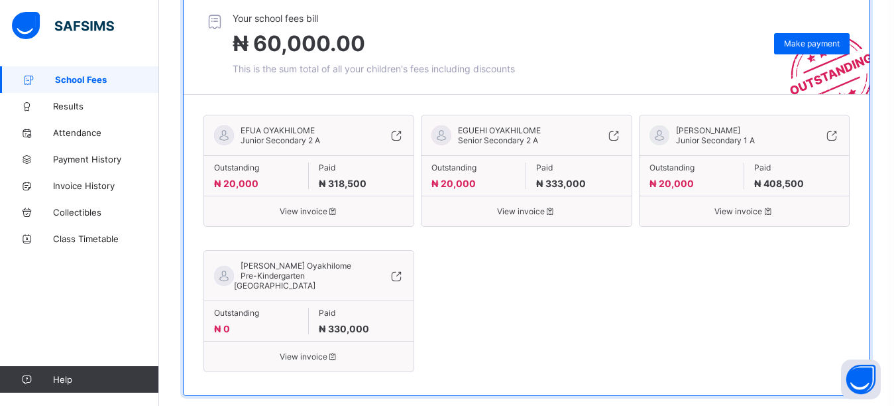
click at [468, 155] on div "Outstanding ₦ 20,000 Paid ₦ 333,000" at bounding box center [525, 175] width 209 height 40
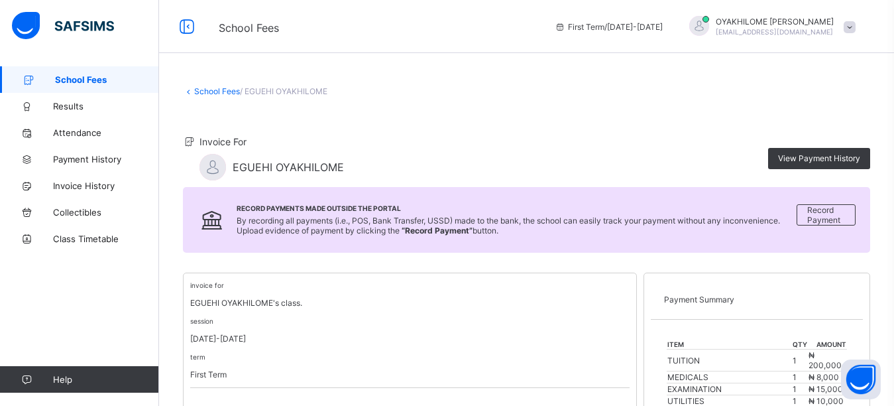
click at [107, 79] on span "School Fees" at bounding box center [107, 79] width 104 height 11
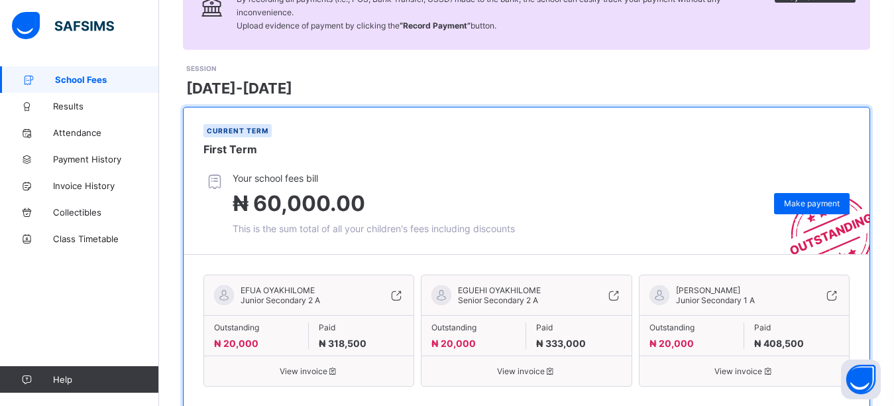
scroll to position [295, 0]
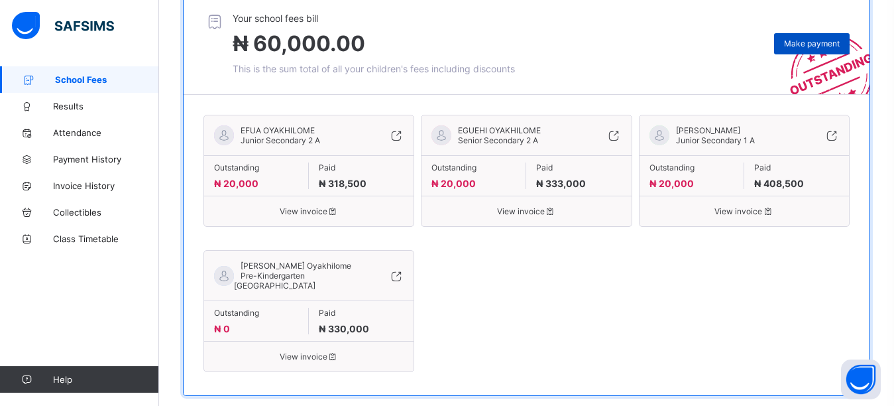
click at [830, 38] on span "Make payment" at bounding box center [812, 43] width 56 height 10
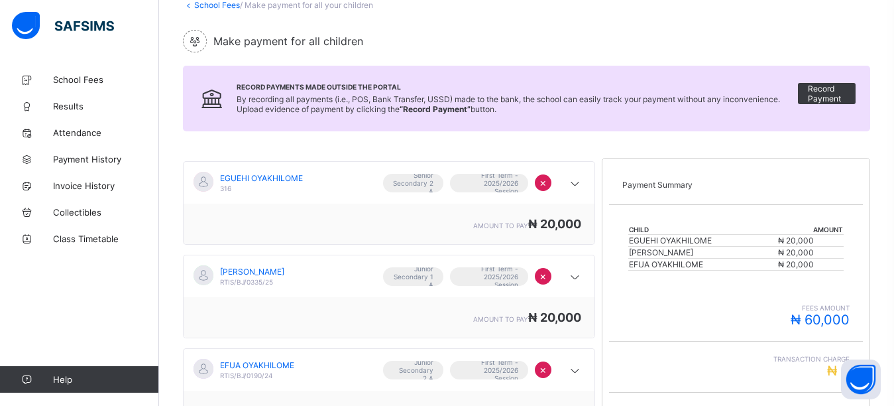
scroll to position [299, 0]
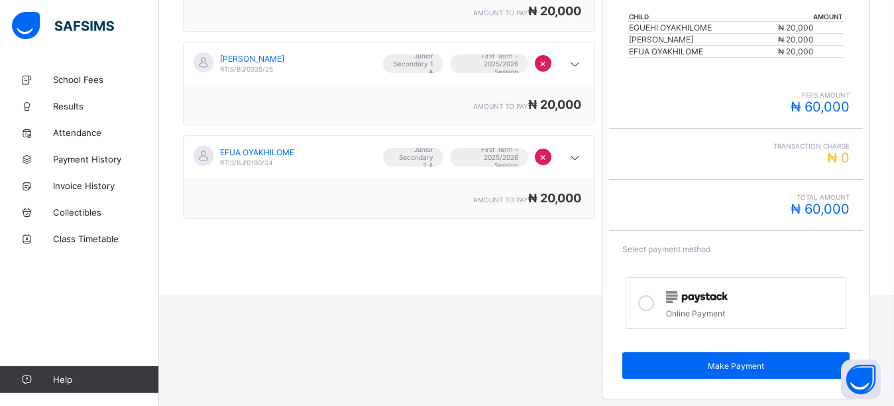
click at [653, 299] on icon at bounding box center [646, 303] width 16 height 16
click at [685, 373] on div "Make Payment" at bounding box center [735, 365] width 227 height 27
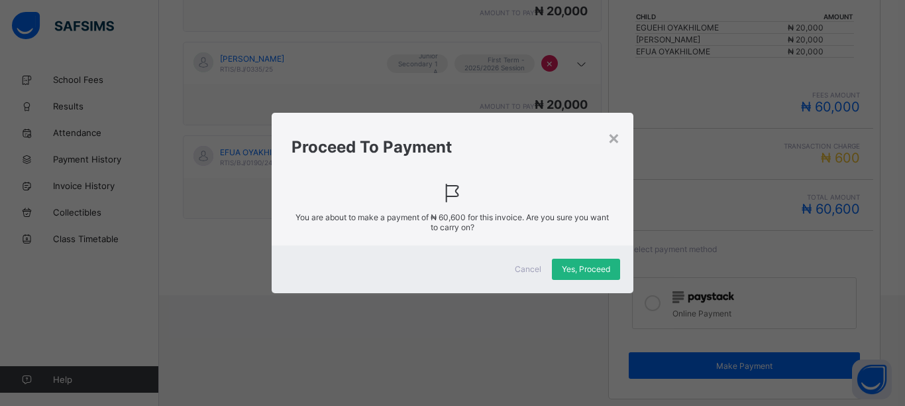
click at [596, 272] on span "Yes, Proceed" at bounding box center [586, 269] width 48 height 10
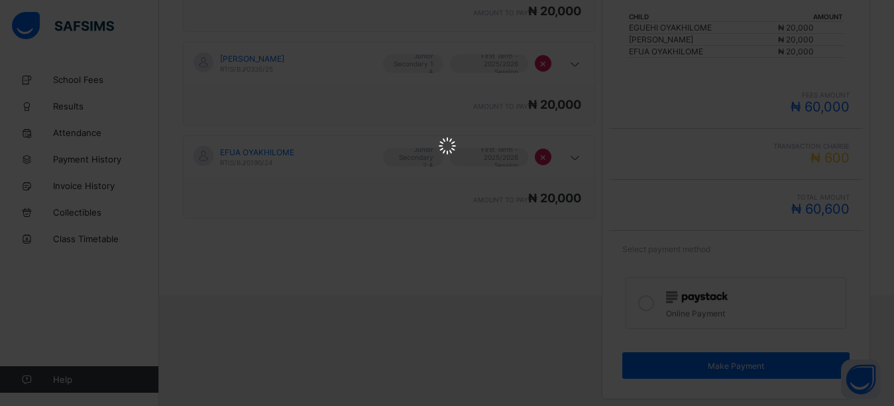
scroll to position [0, 0]
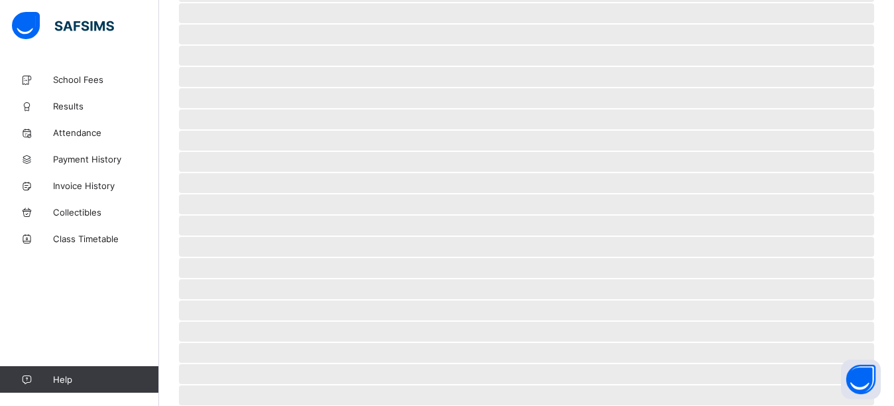
scroll to position [101, 0]
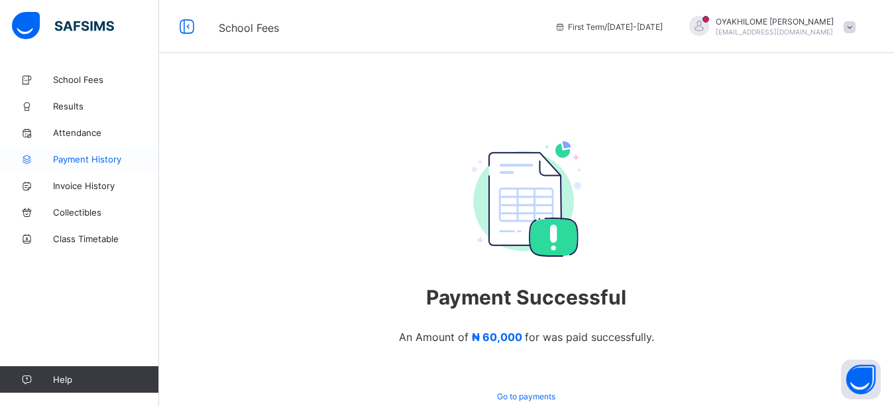
click at [87, 157] on span "Payment History" at bounding box center [106, 159] width 106 height 11
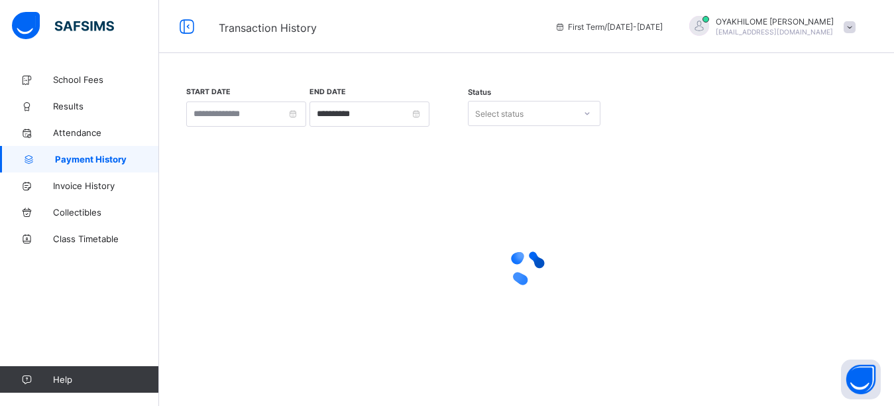
click at [111, 159] on span "Payment History" at bounding box center [107, 159] width 104 height 11
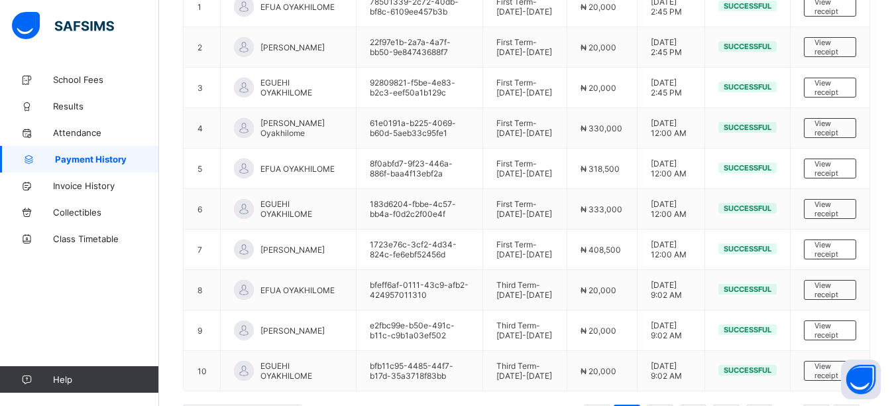
scroll to position [294, 0]
